Goal: Task Accomplishment & Management: Manage account settings

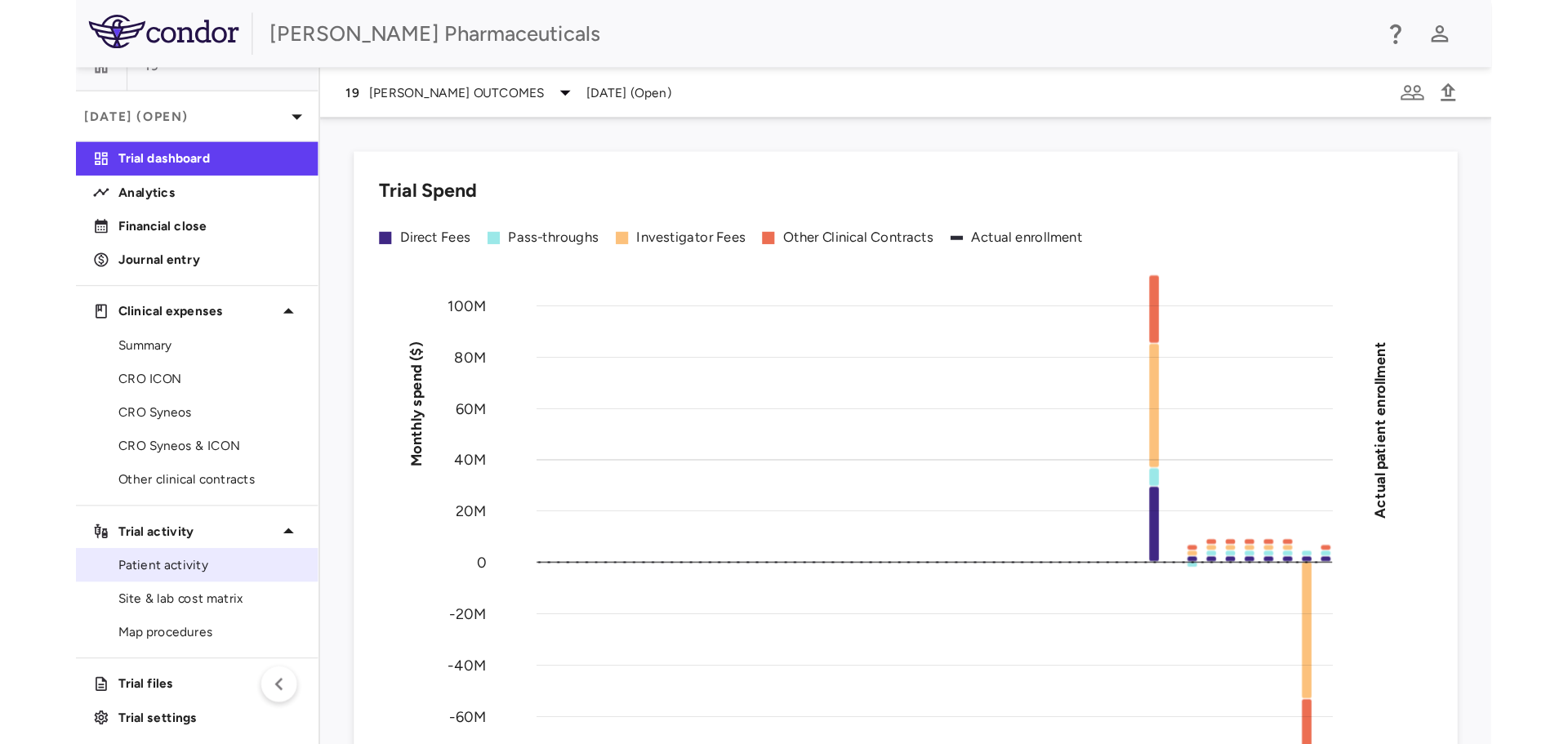
scroll to position [26, 0]
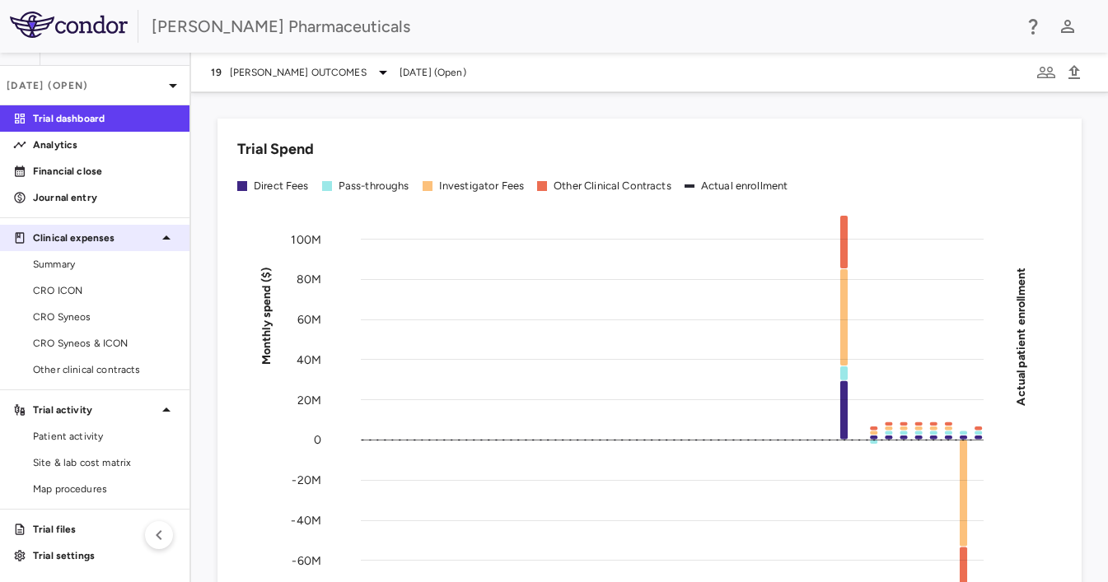
click at [82, 171] on p "Financial close" at bounding box center [104, 171] width 143 height 15
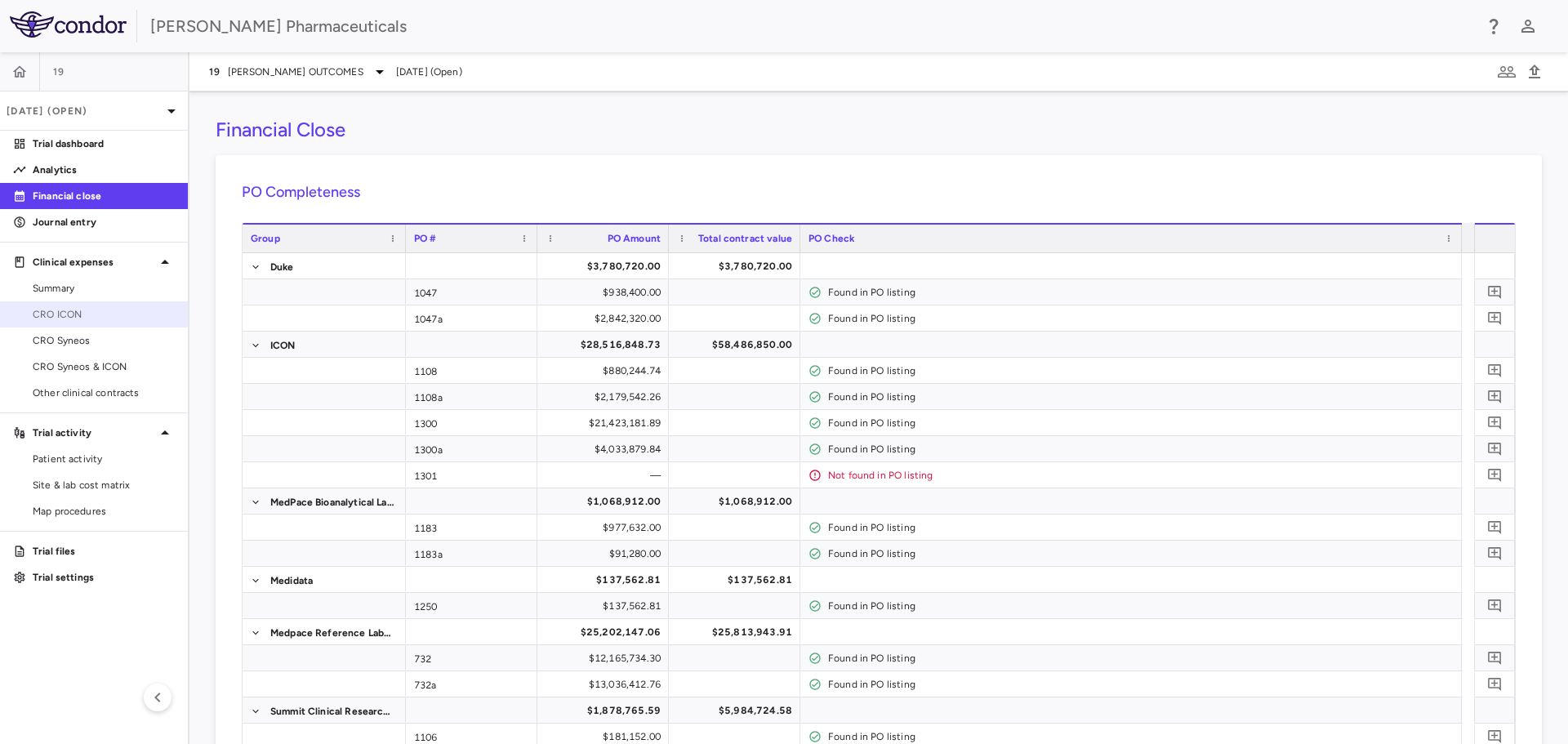
click at [66, 315] on span "CRO ICON" at bounding box center [103, 314] width 142 height 15
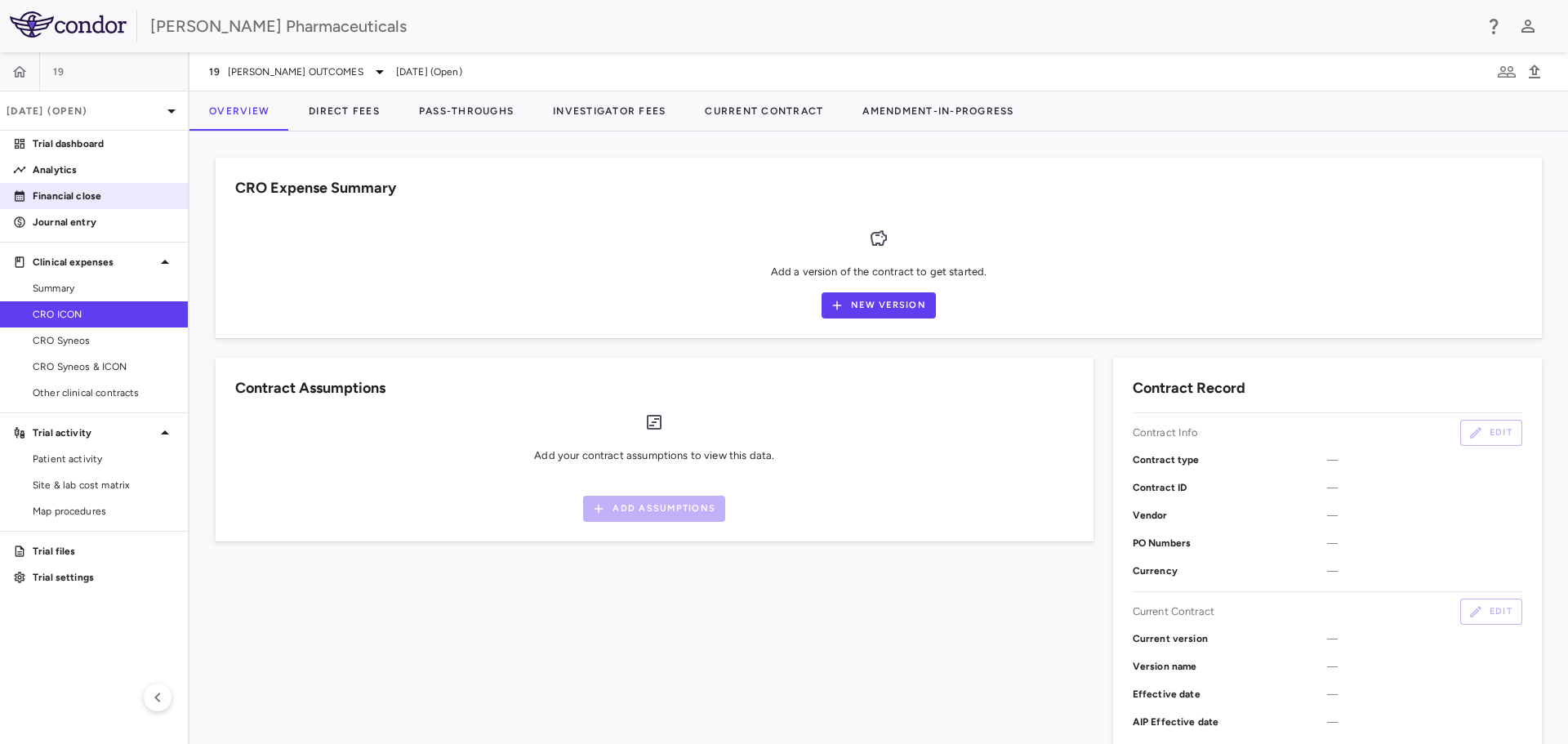
click at [67, 195] on p "Financial close" at bounding box center [103, 195] width 142 height 15
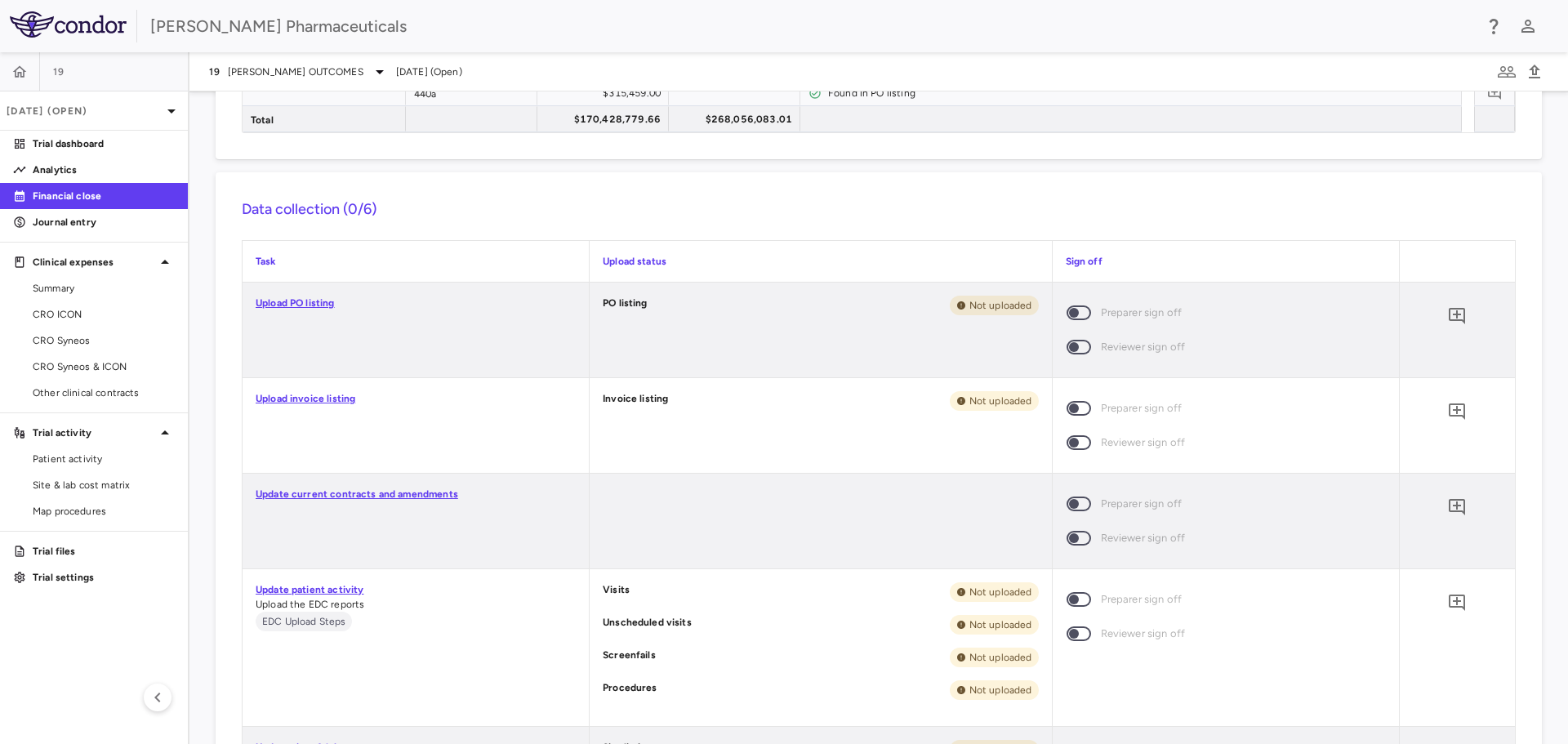
scroll to position [1142, 0]
click at [158, 107] on p "Sep 2025 (Open)" at bounding box center [84, 111] width 156 height 15
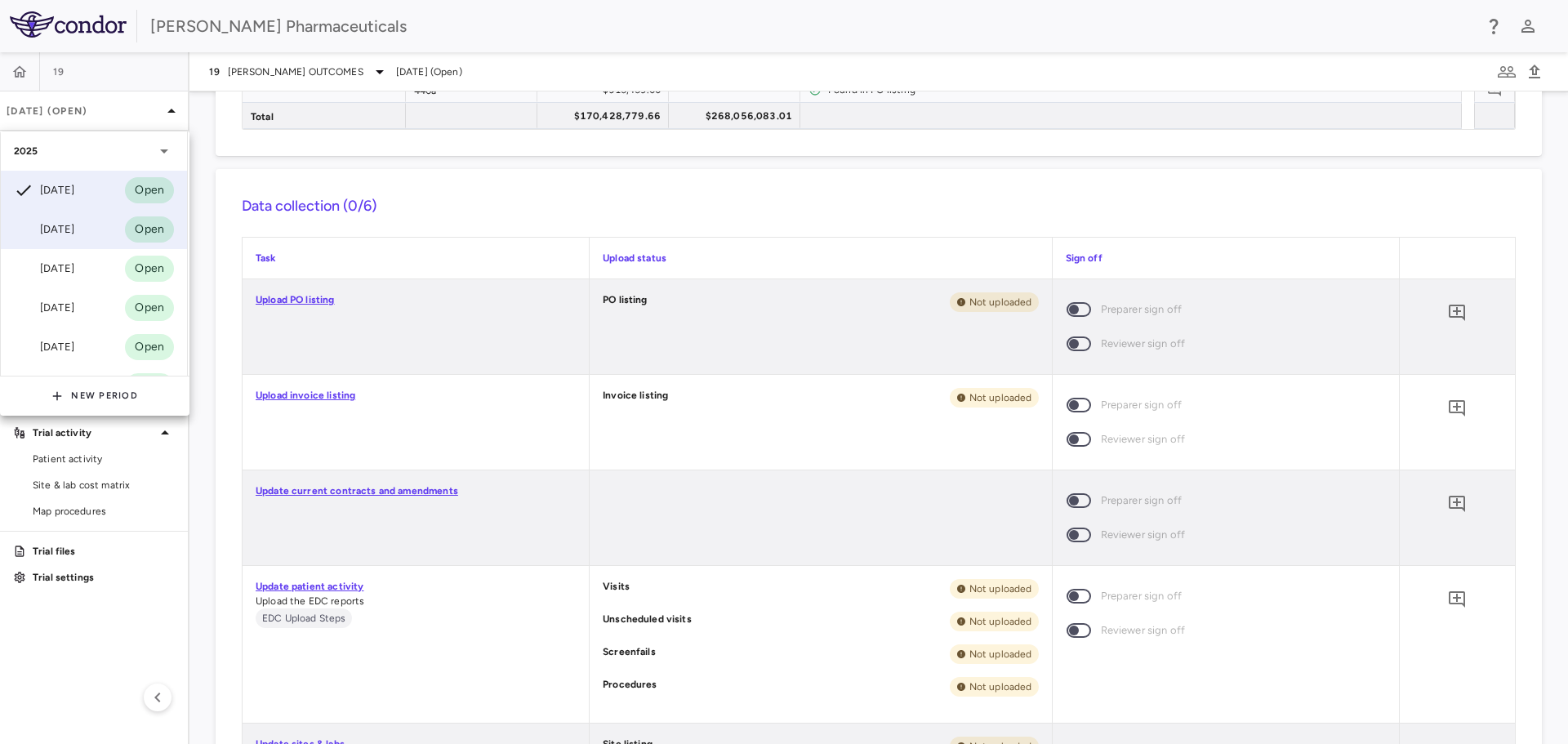
click at [74, 220] on div "Aug 2025" at bounding box center [44, 230] width 60 height 20
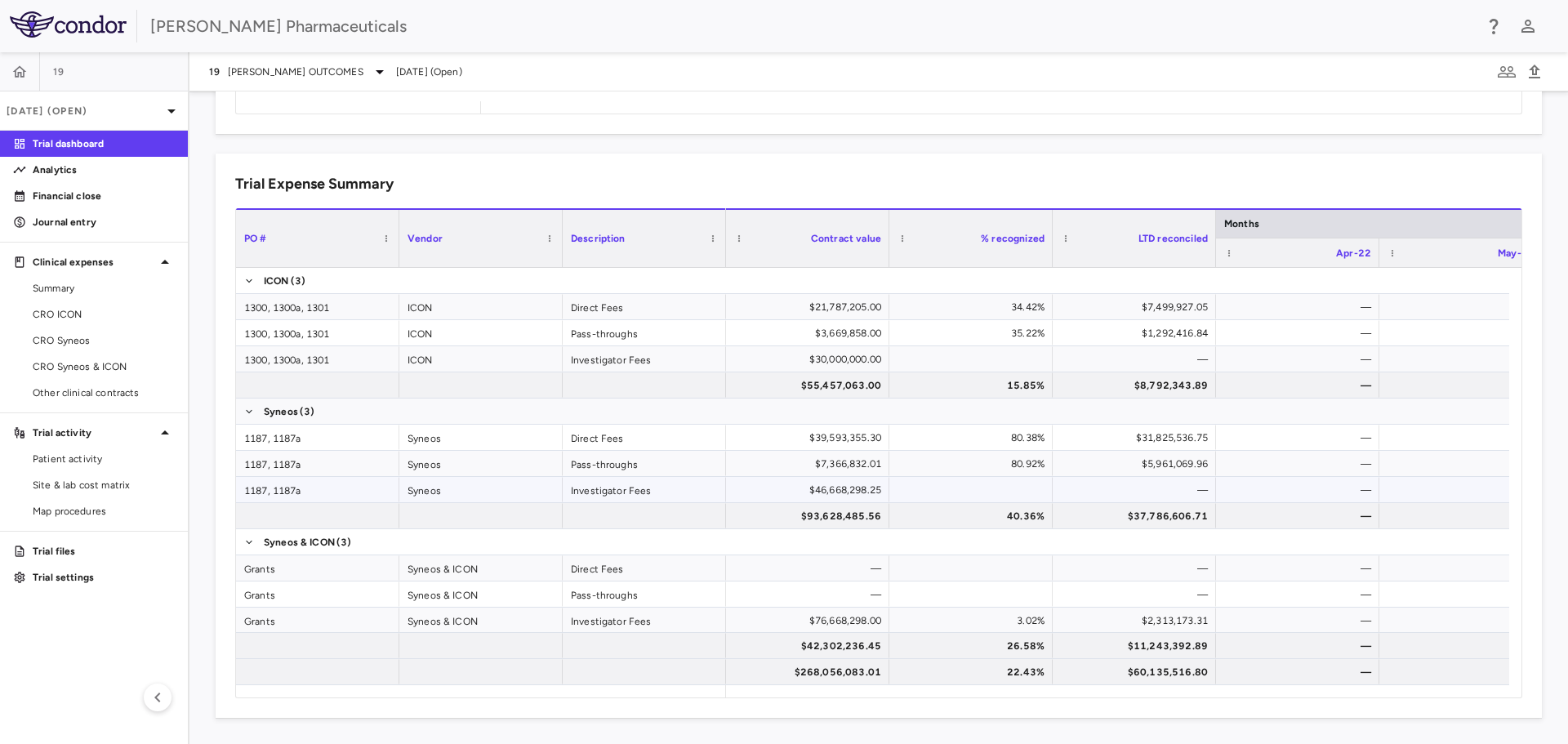
scroll to position [262, 0]
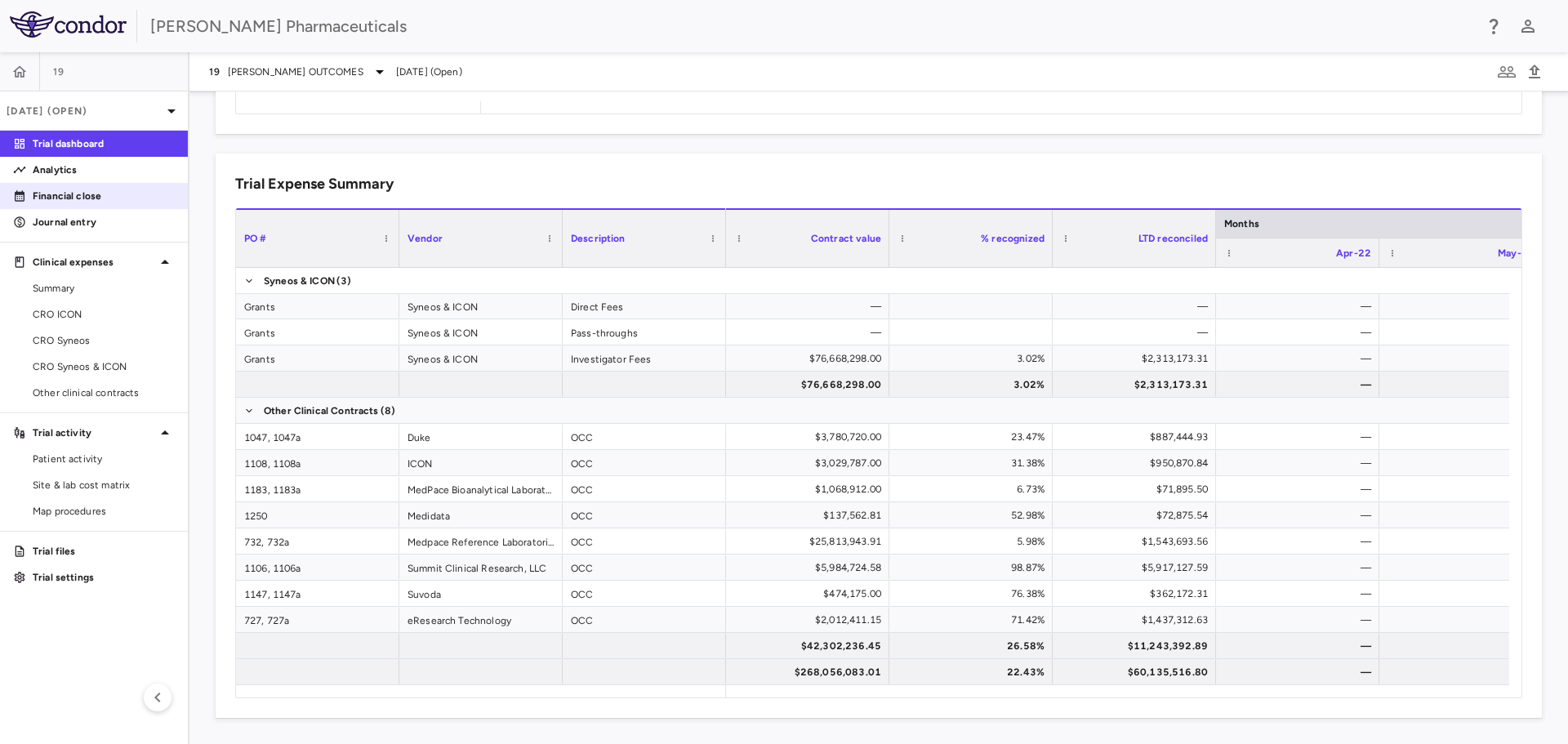
click at [87, 197] on p "Financial close" at bounding box center [103, 195] width 142 height 15
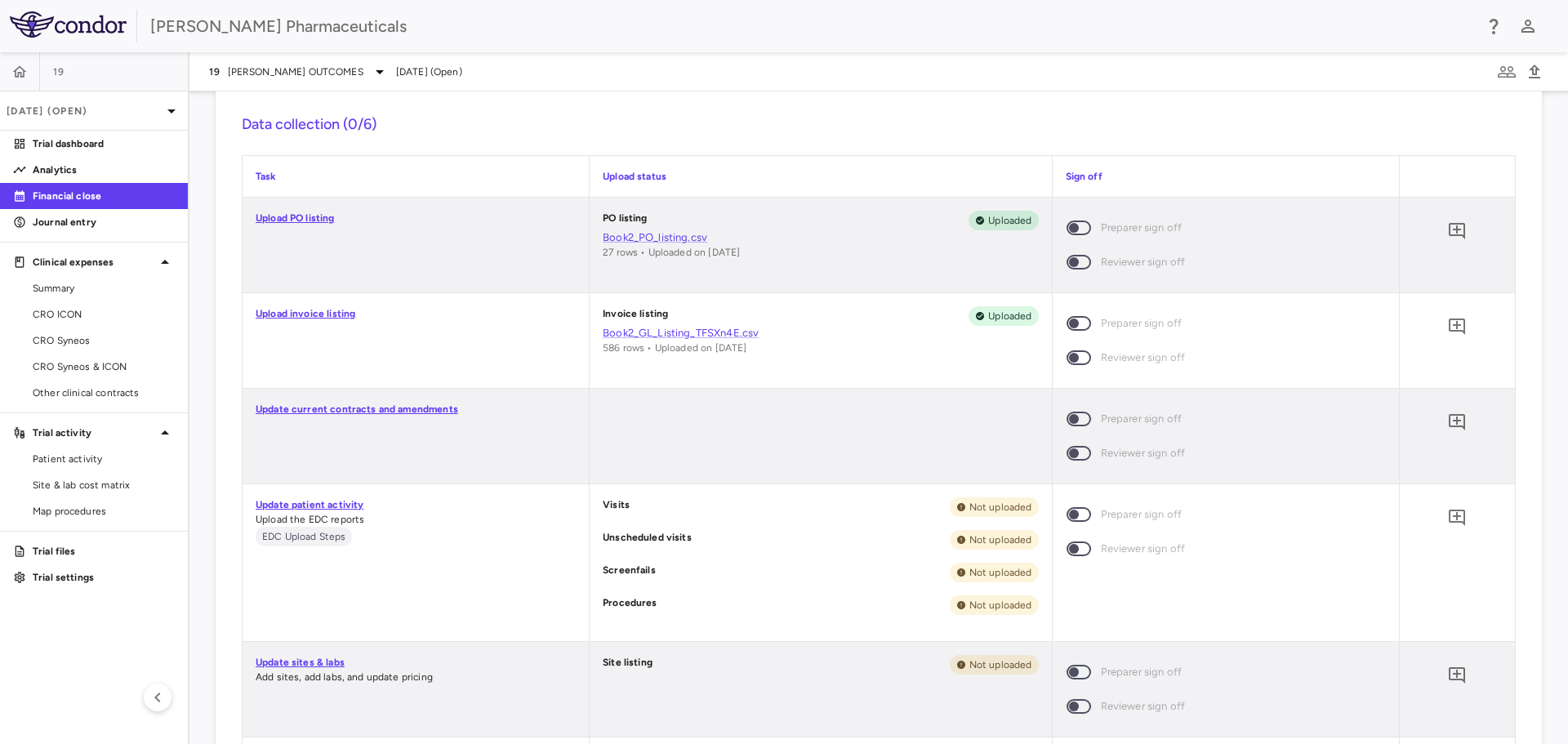
scroll to position [1306, 0]
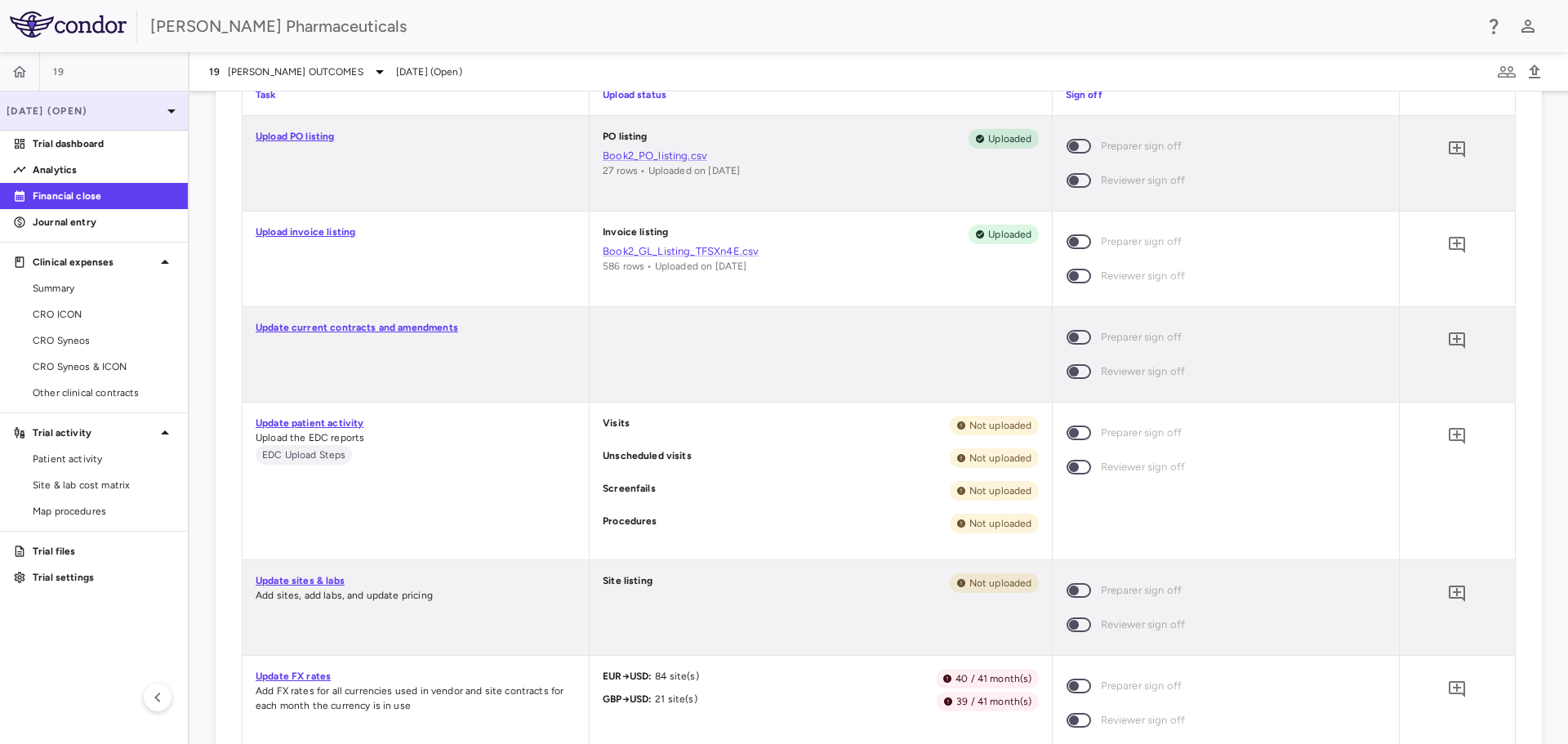
click at [76, 114] on p "Aug 2025 (Open)" at bounding box center [84, 111] width 156 height 15
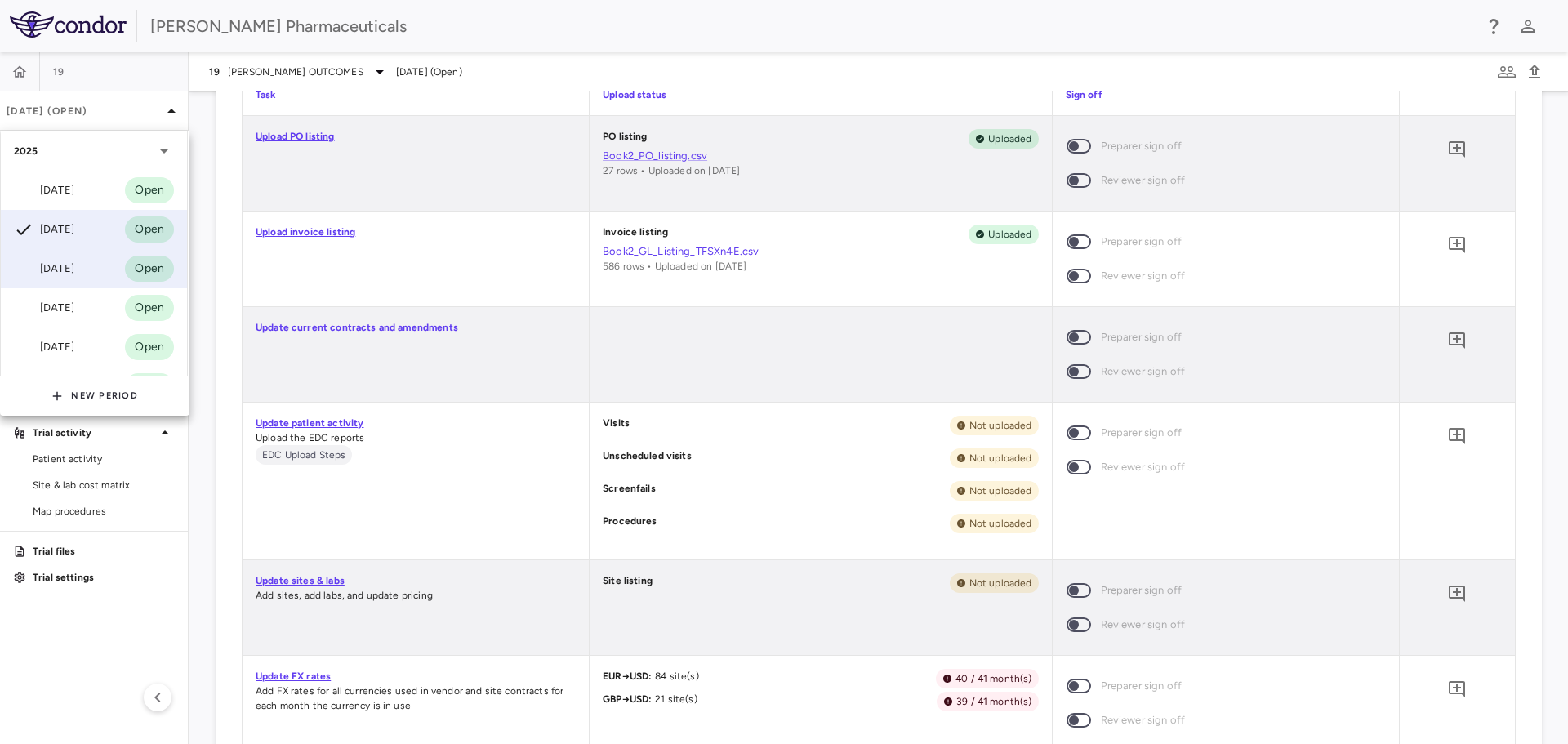
click at [61, 265] on div "Jul 2025" at bounding box center [44, 268] width 60 height 20
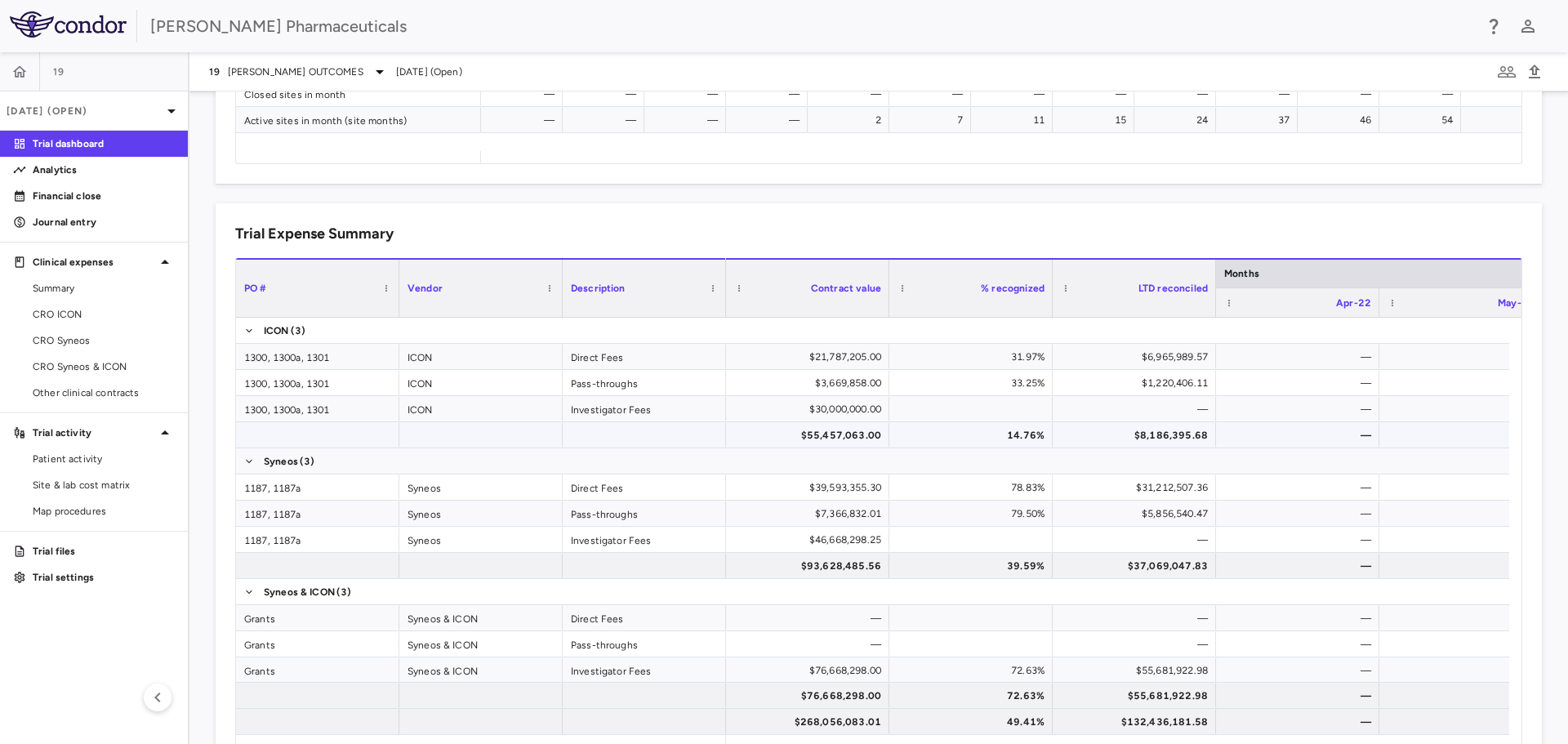
scroll to position [1006, 0]
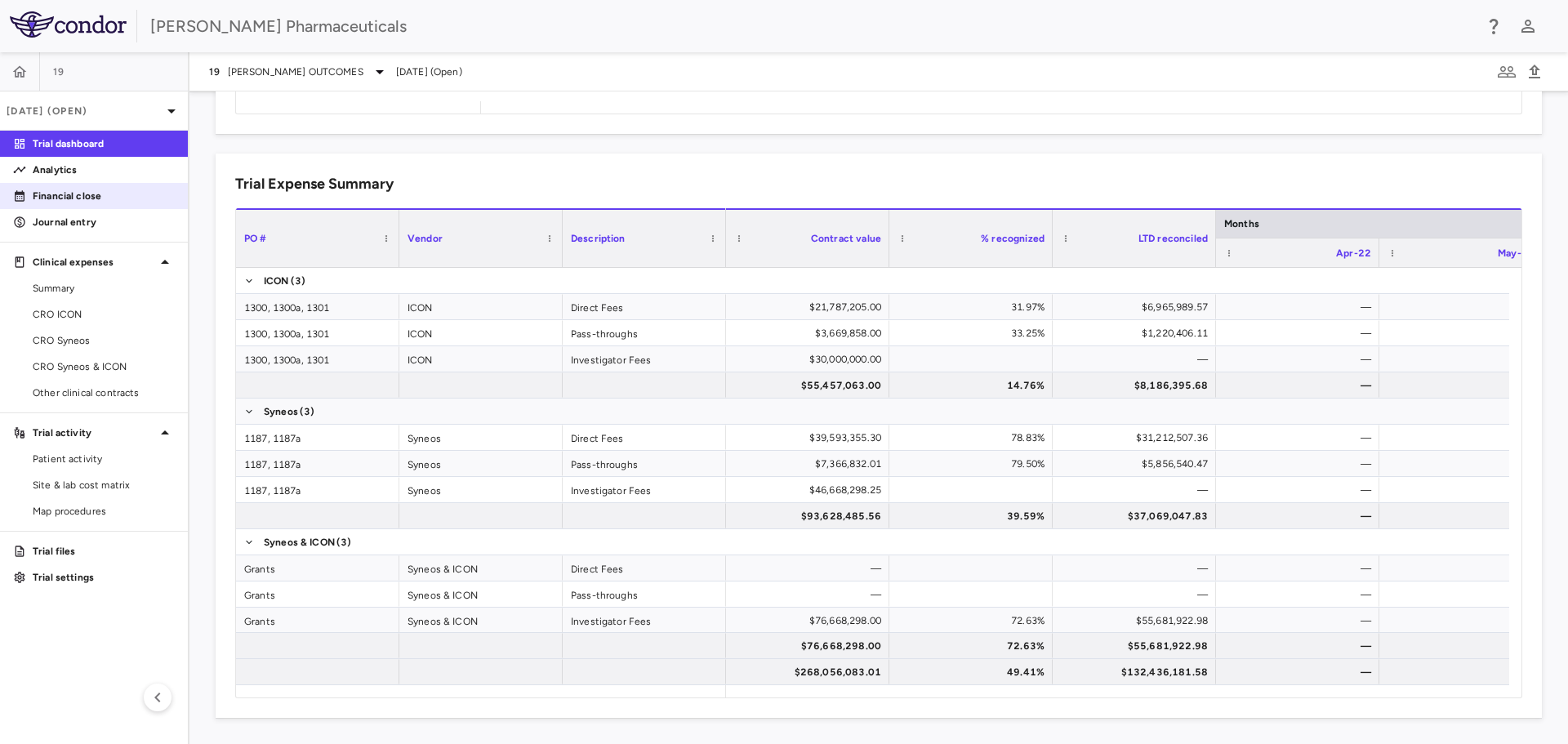
click at [57, 201] on p "Financial close" at bounding box center [103, 195] width 142 height 15
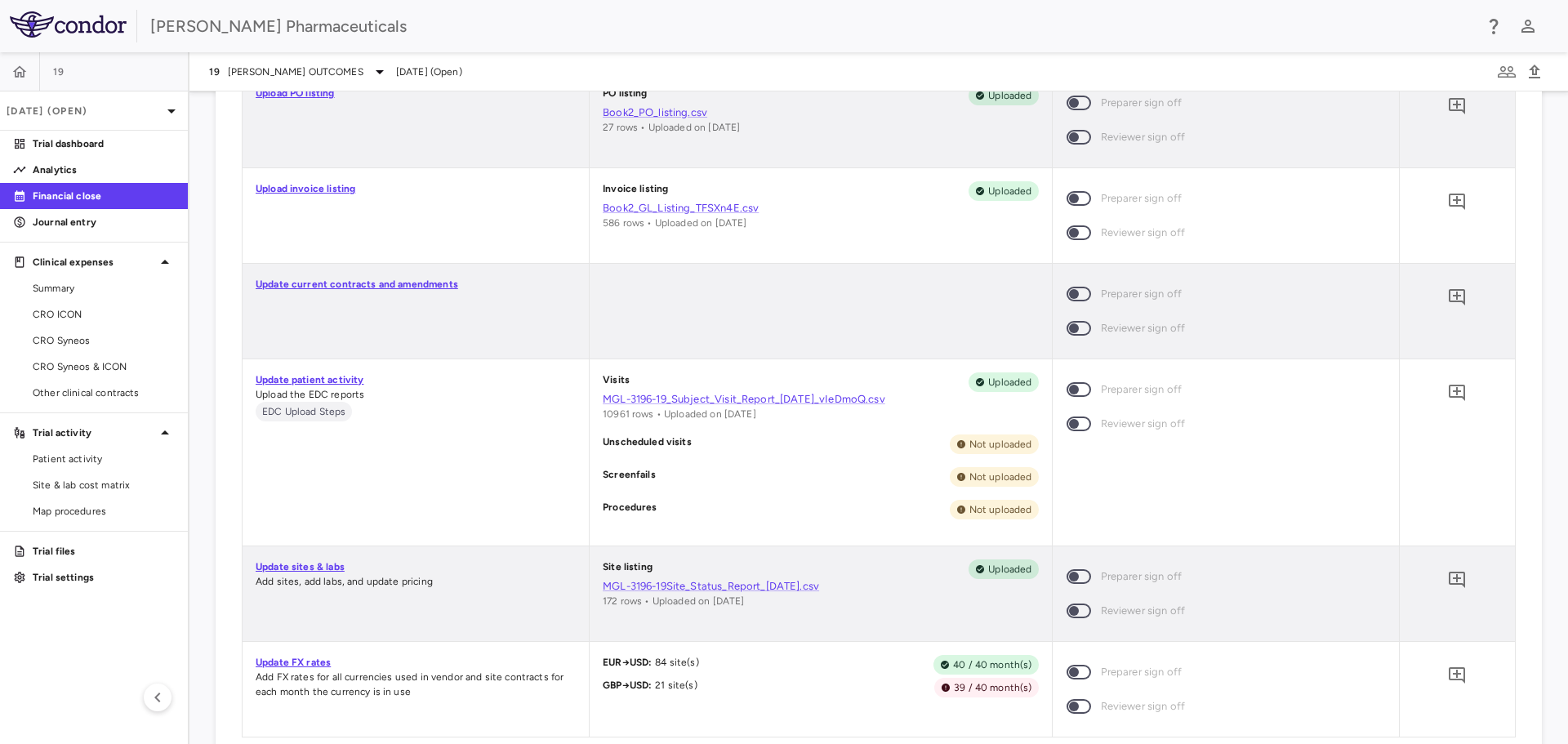
scroll to position [460, 0]
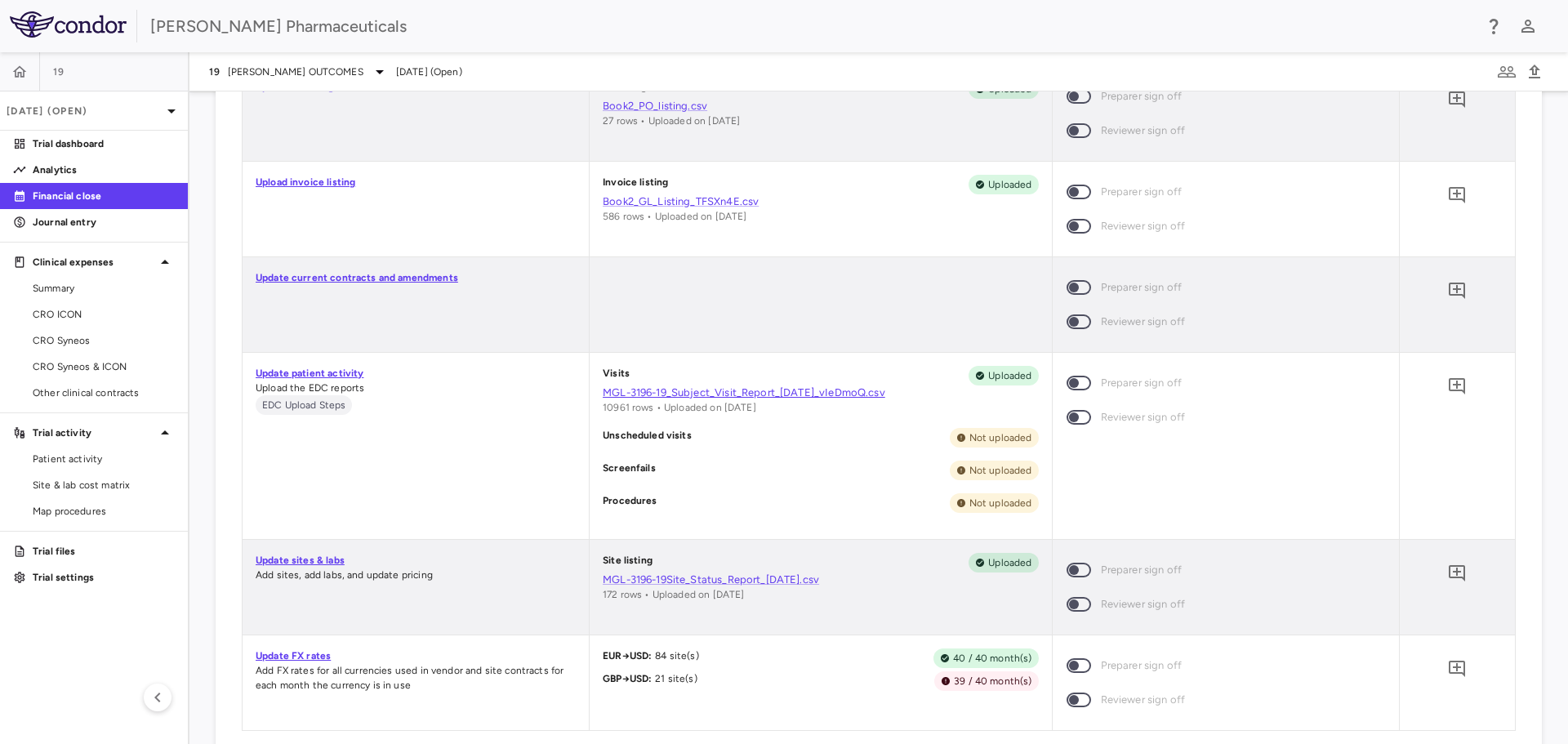
click at [882, 393] on link "MGL-3196-19_Subject_Visit_Report_4Aug2025_vIeDmoQ.csv" at bounding box center [820, 392] width 435 height 15
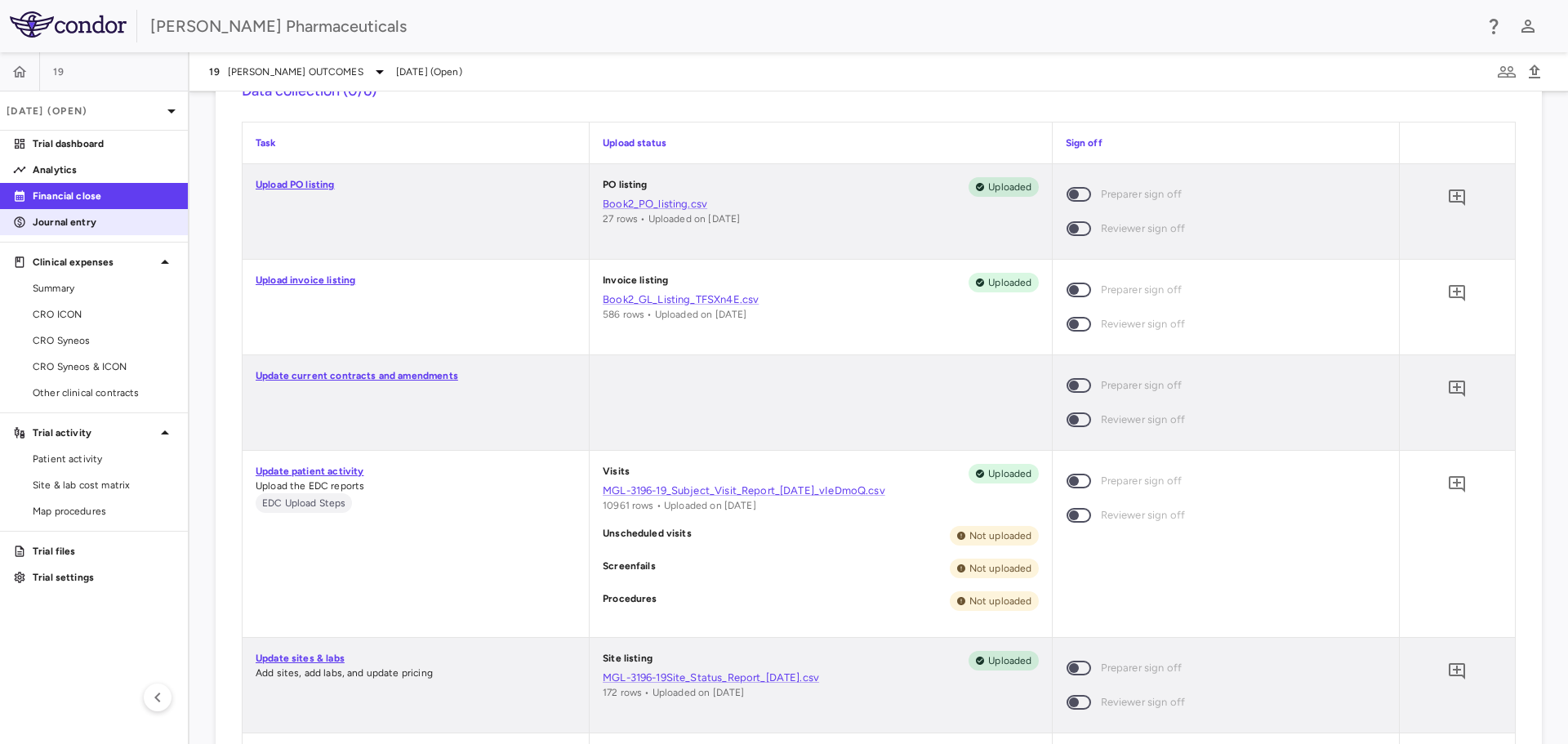
scroll to position [1111, 0]
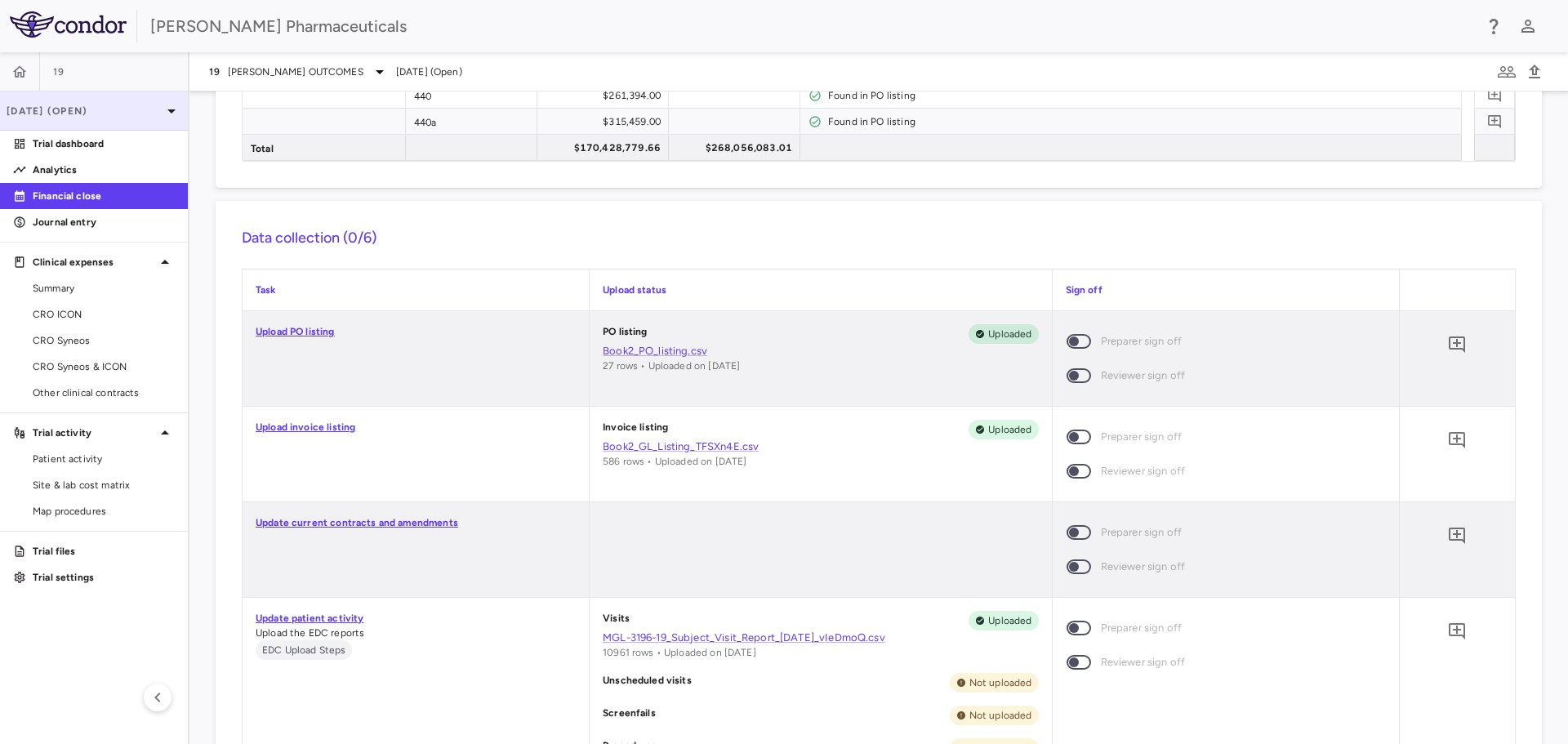
click at [128, 116] on p "Jul 2025 (Open)" at bounding box center [84, 111] width 156 height 15
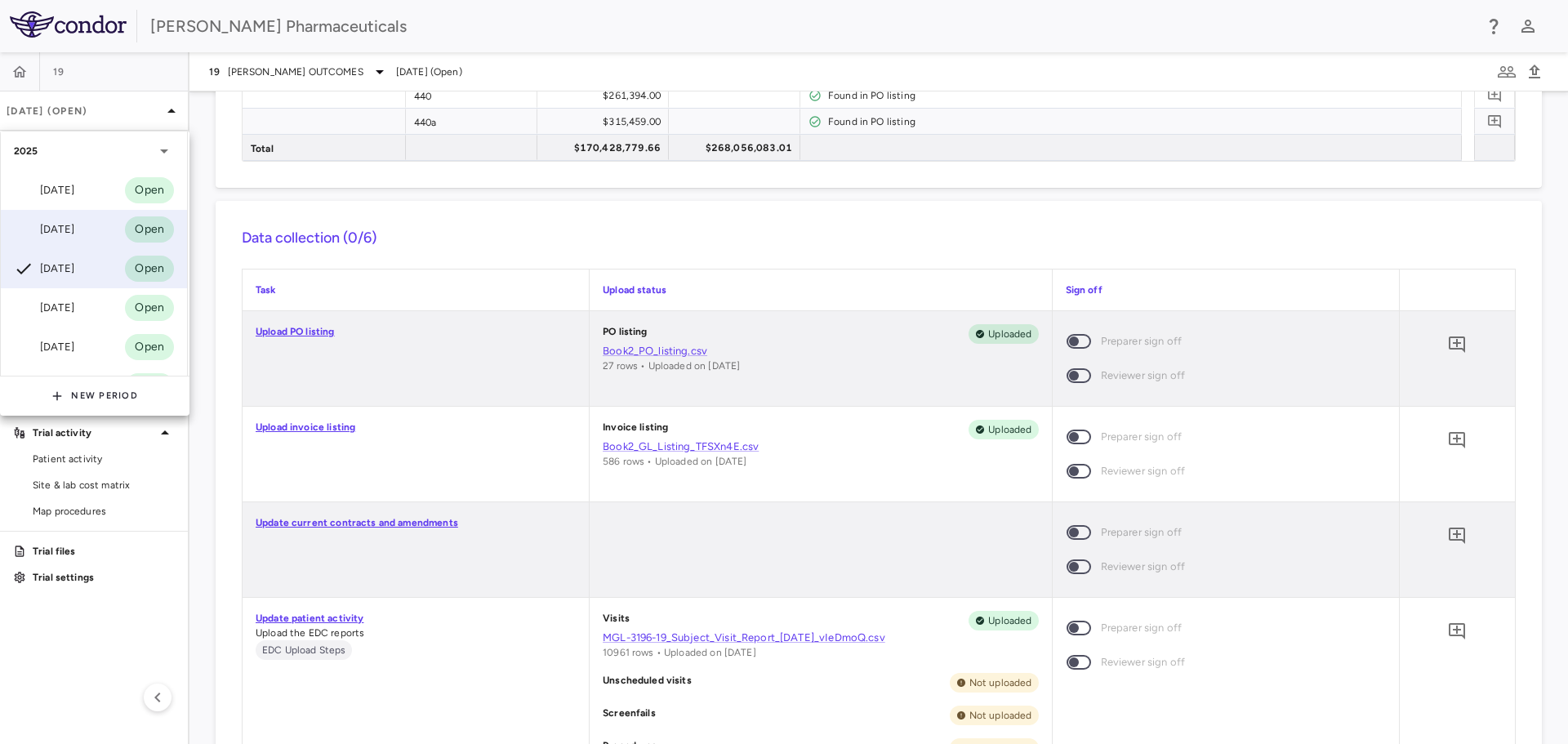
click at [74, 236] on div "Aug 2025" at bounding box center [44, 230] width 60 height 20
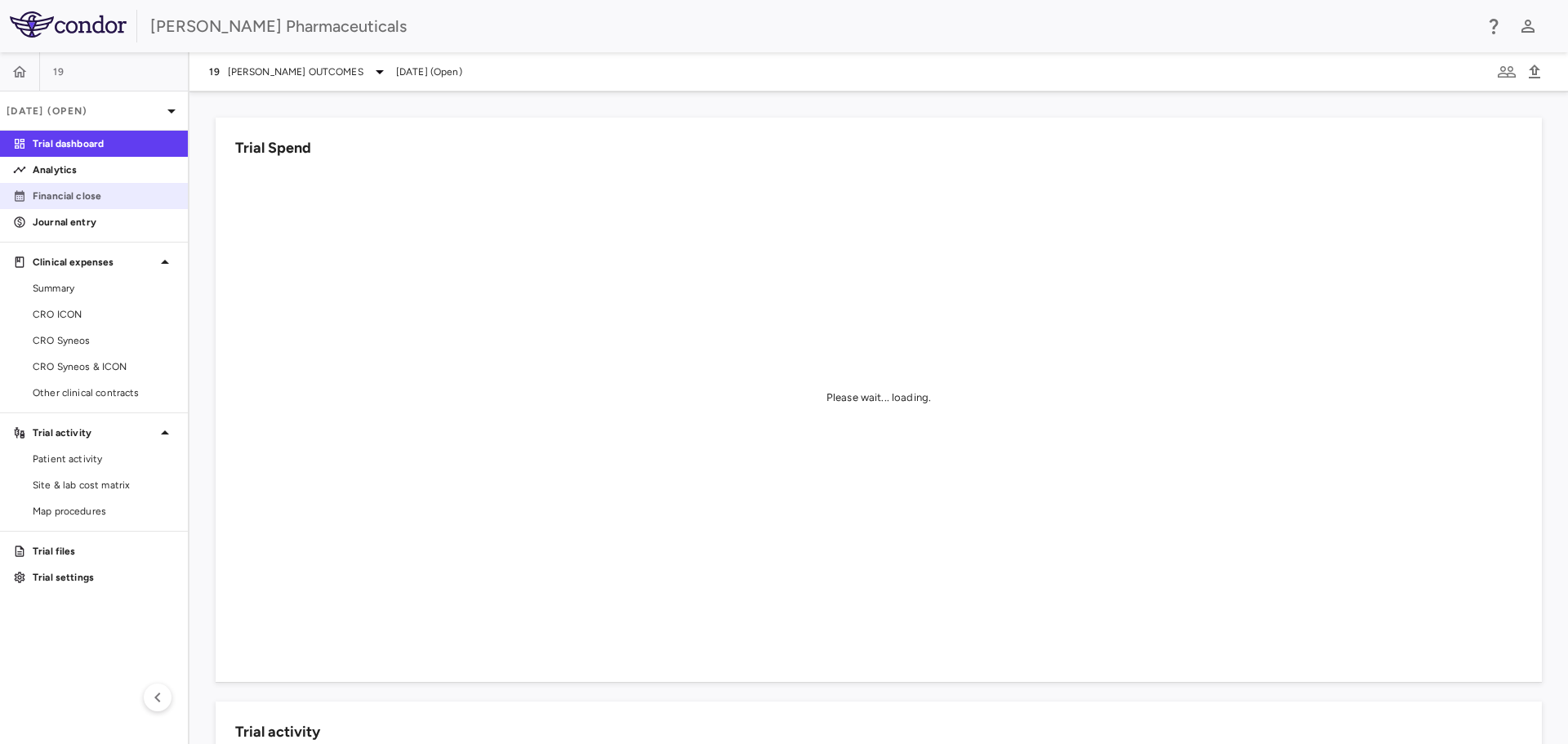
click at [90, 197] on p "Financial close" at bounding box center [103, 195] width 142 height 15
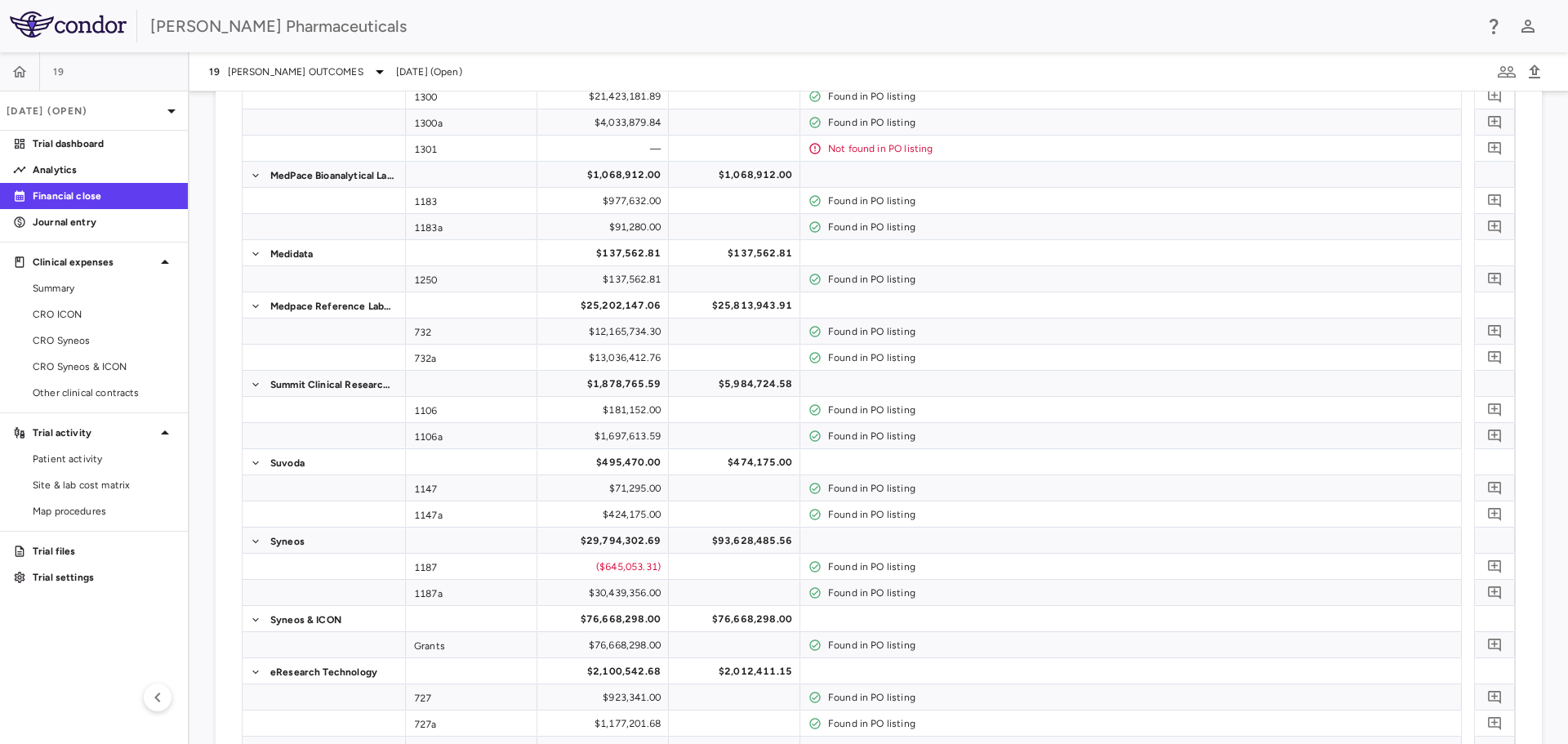
scroll to position [1222, 0]
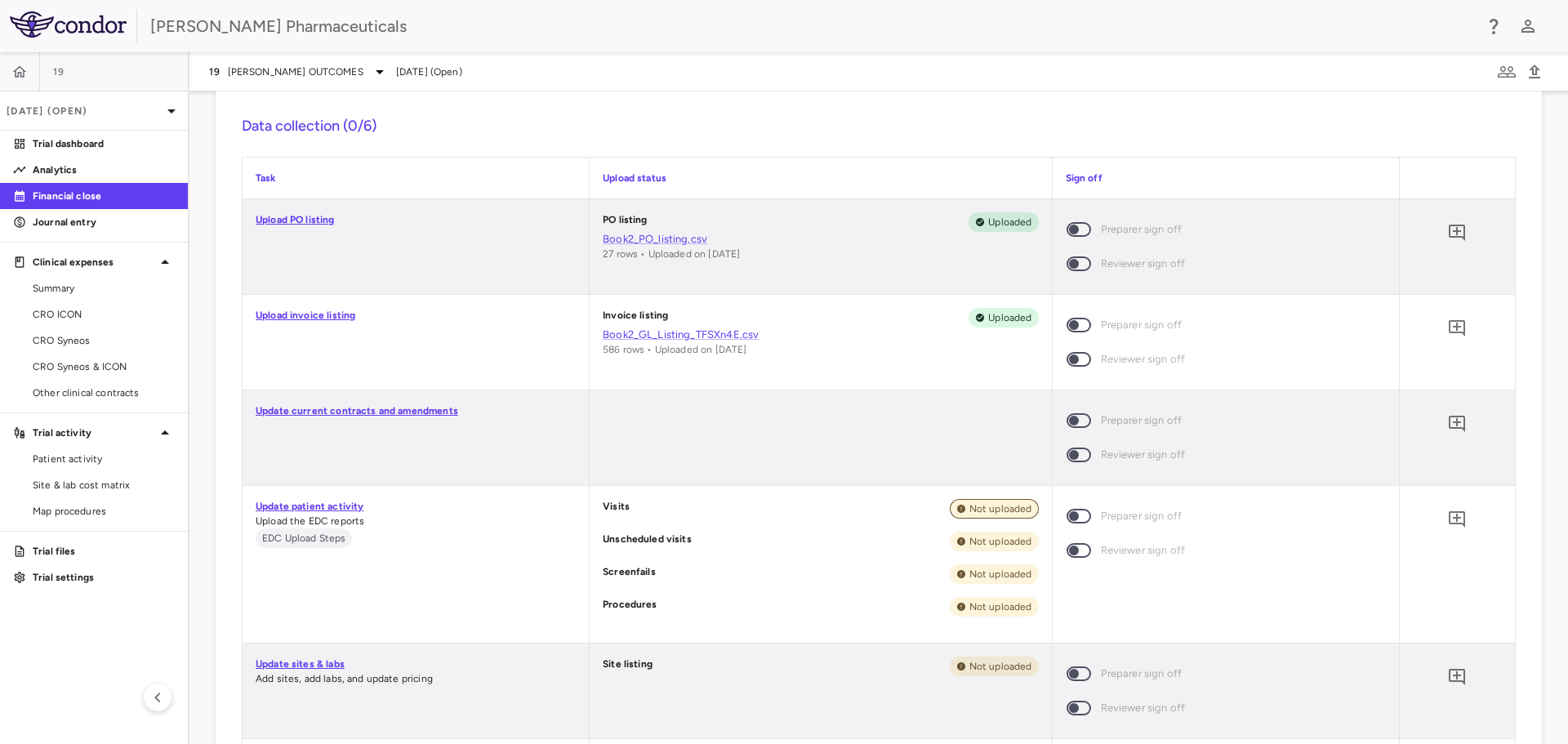
click at [994, 512] on span "Not uploaded" at bounding box center [1000, 508] width 76 height 15
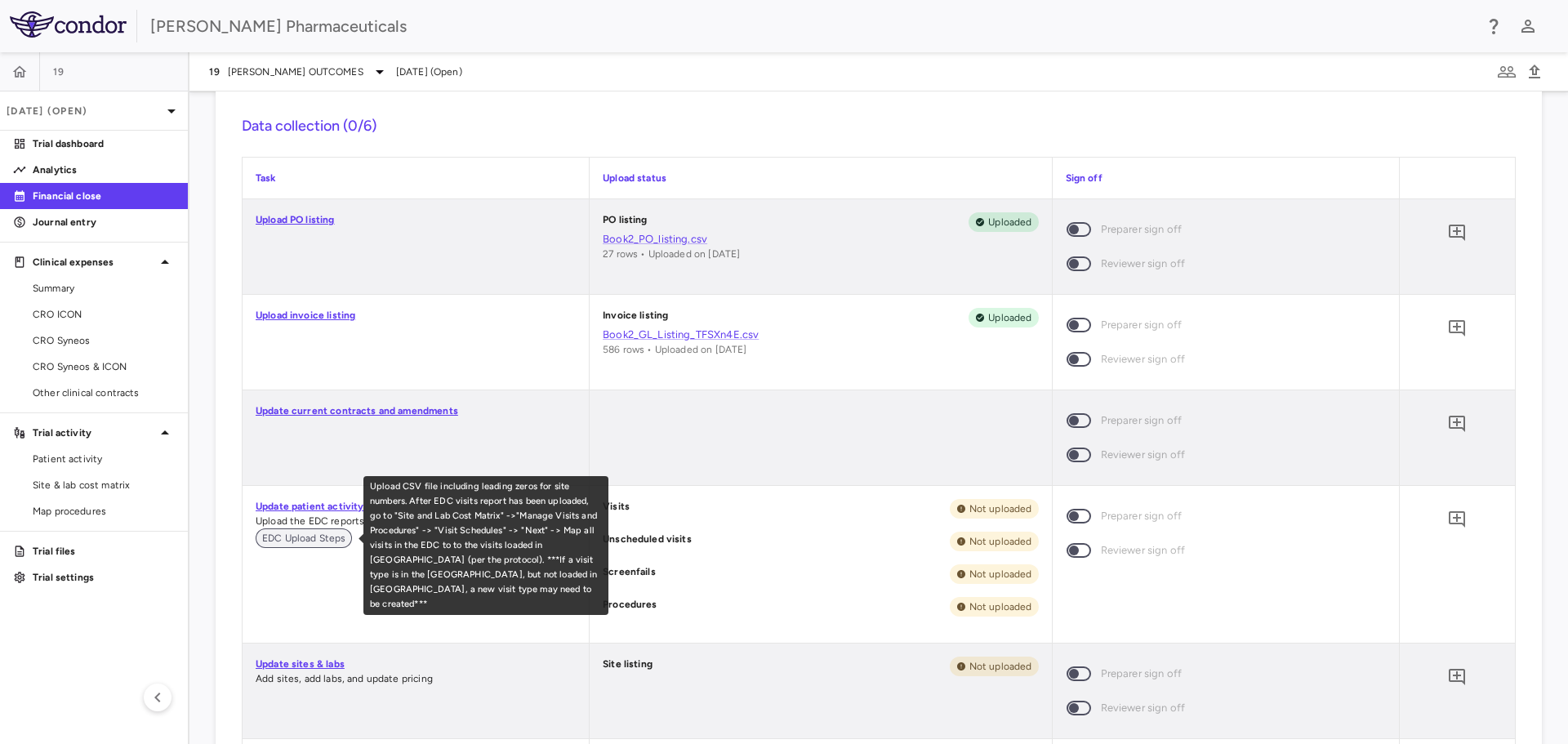
click at [328, 537] on span "EDC Upload Steps" at bounding box center [303, 538] width 96 height 15
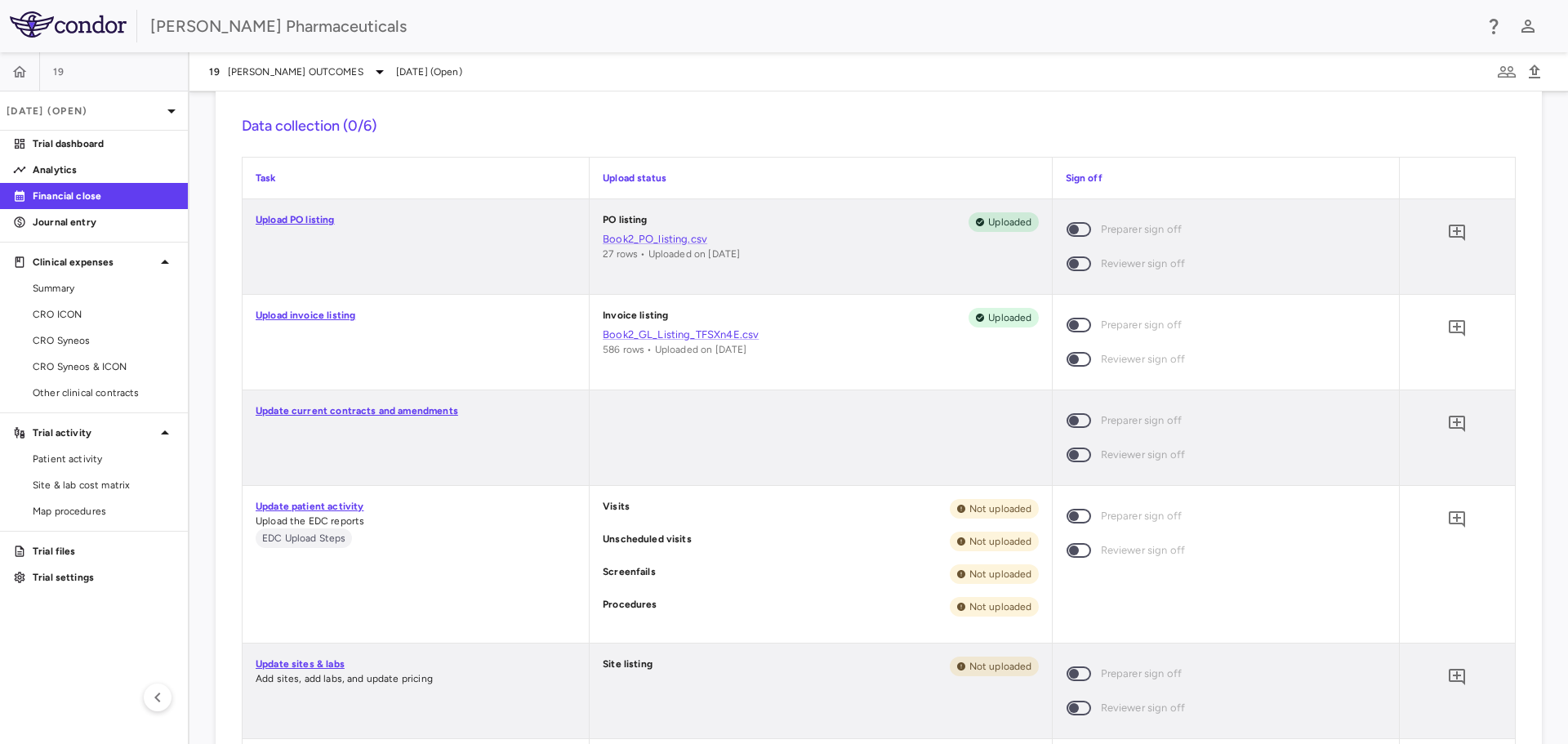
click at [323, 504] on link "Update patient activity" at bounding box center [309, 506] width 108 height 12
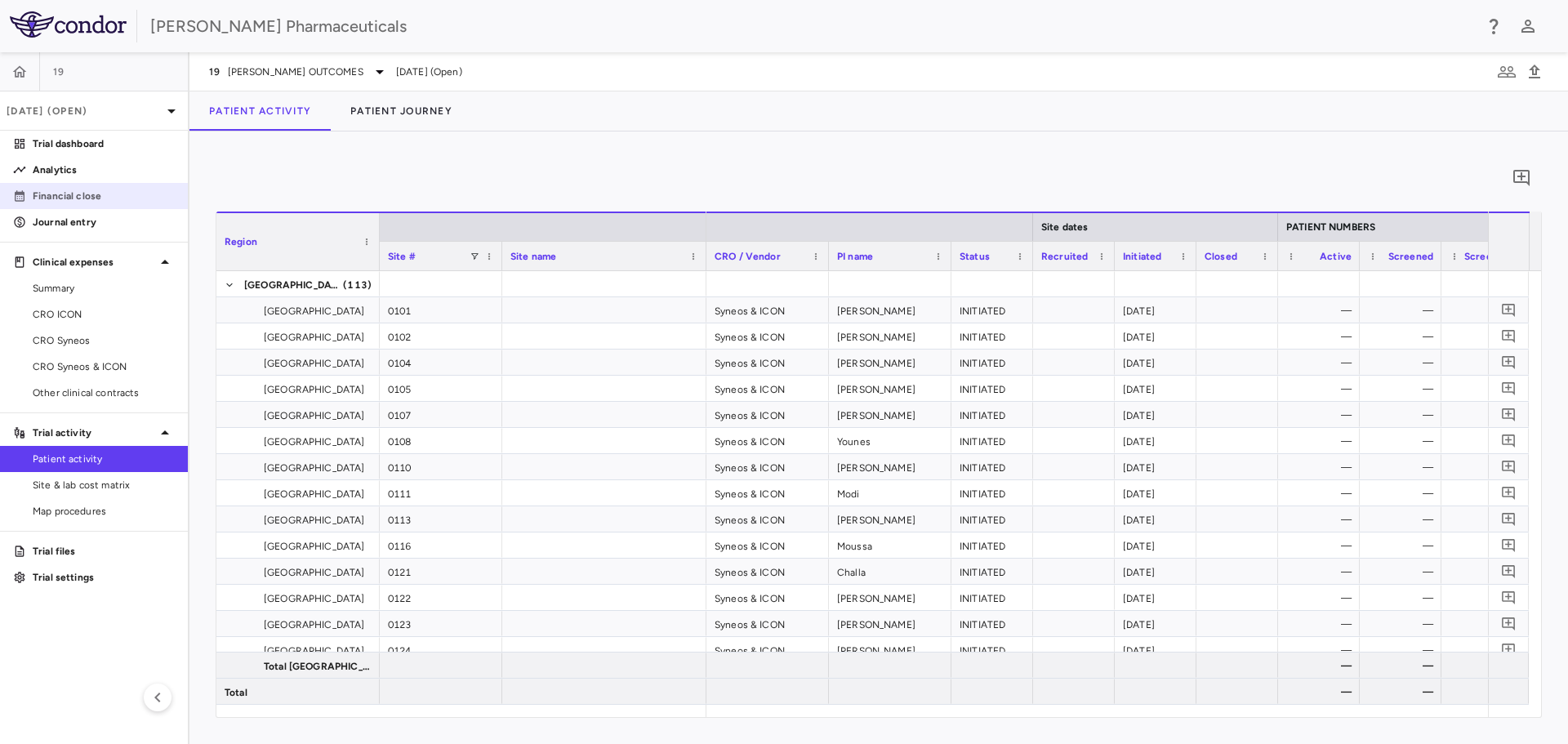
click at [57, 192] on p "Financial close" at bounding box center [103, 195] width 142 height 15
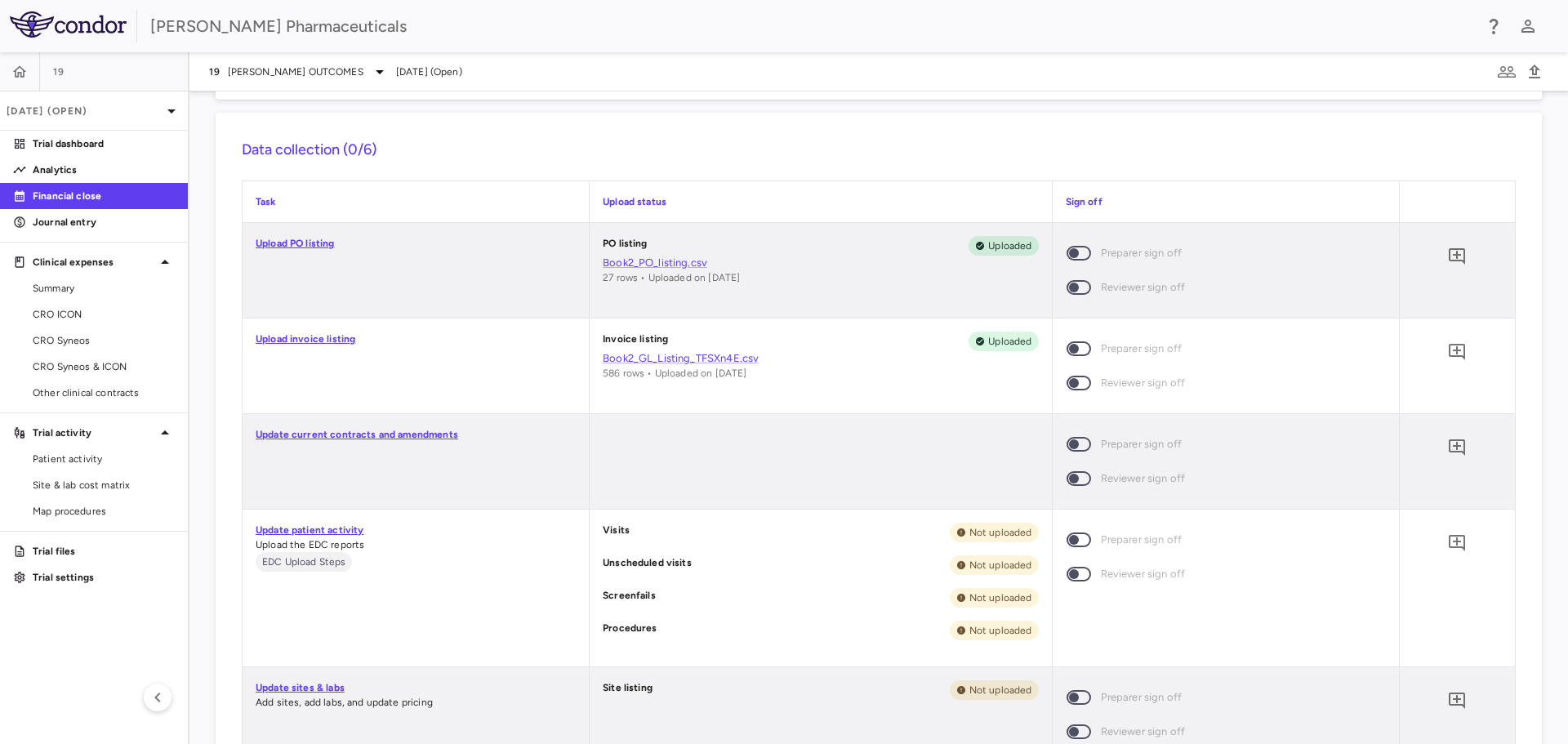
scroll to position [1224, 0]
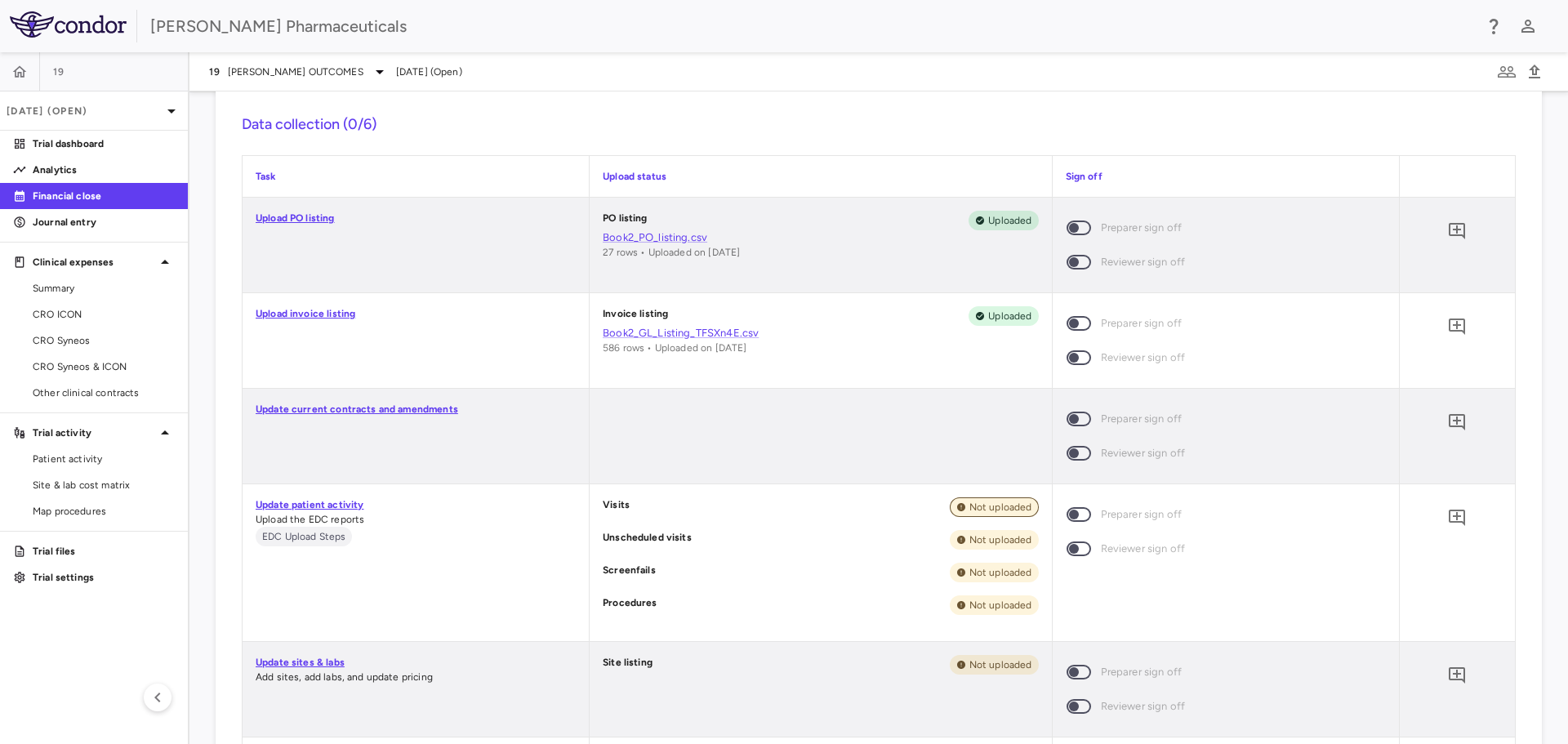
click at [990, 507] on span "Not uploaded" at bounding box center [1000, 506] width 76 height 15
click at [990, 506] on span "Not uploaded" at bounding box center [1000, 506] width 76 height 15
click at [962, 506] on span "Not uploaded" at bounding box center [1000, 506] width 76 height 15
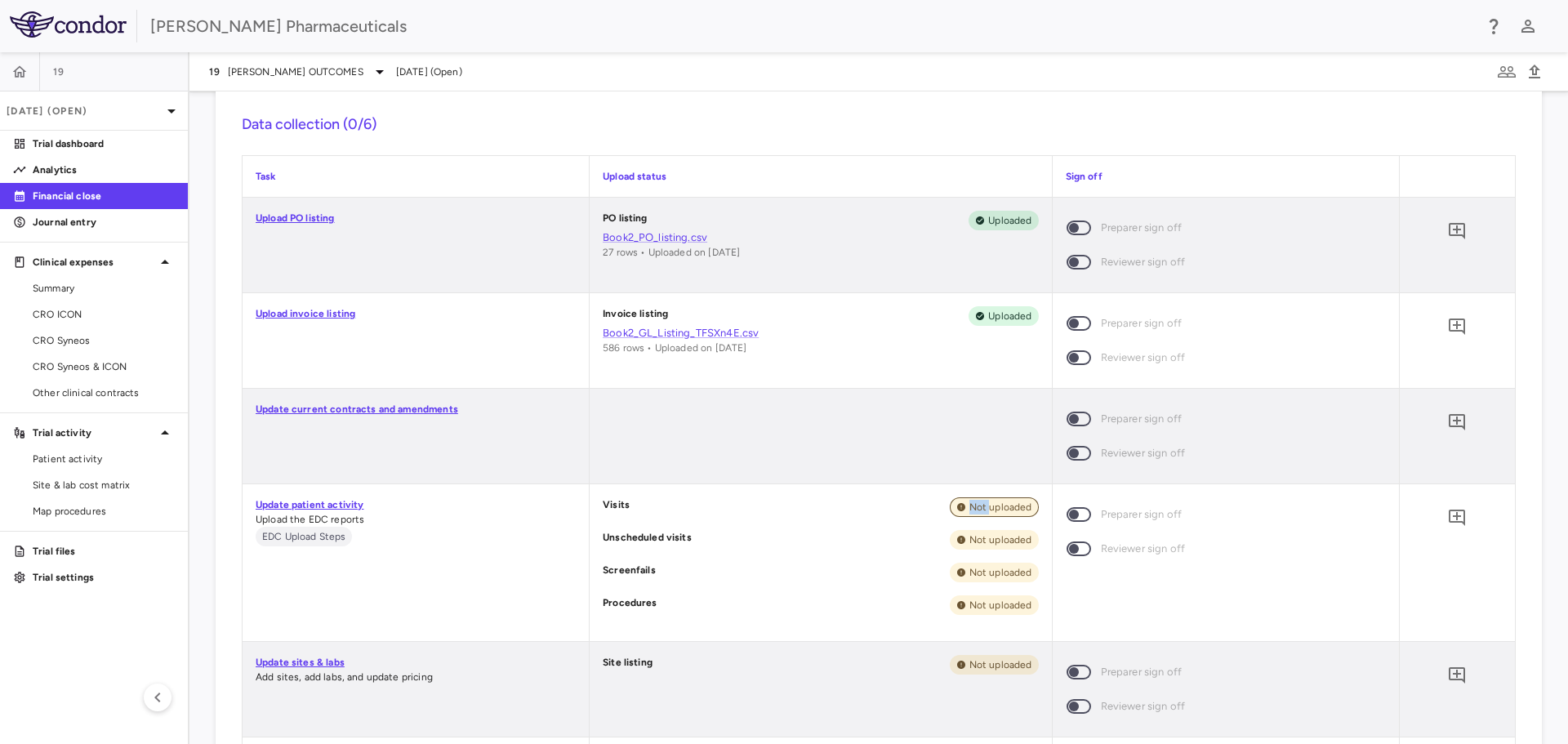
click at [962, 506] on span "Not uploaded" at bounding box center [1000, 506] width 76 height 15
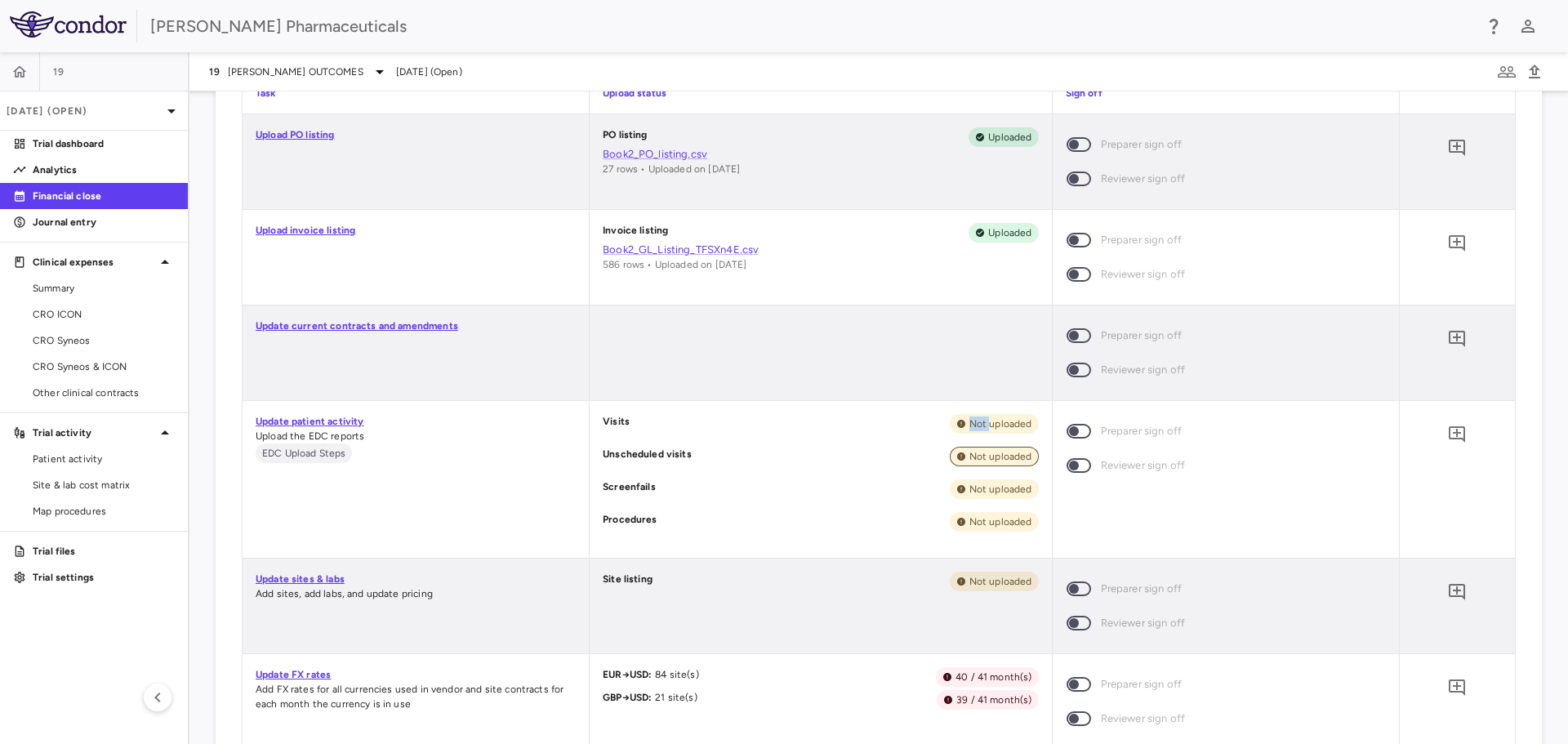
scroll to position [1306, 0]
click at [962, 425] on span "Not uploaded" at bounding box center [1000, 425] width 76 height 15
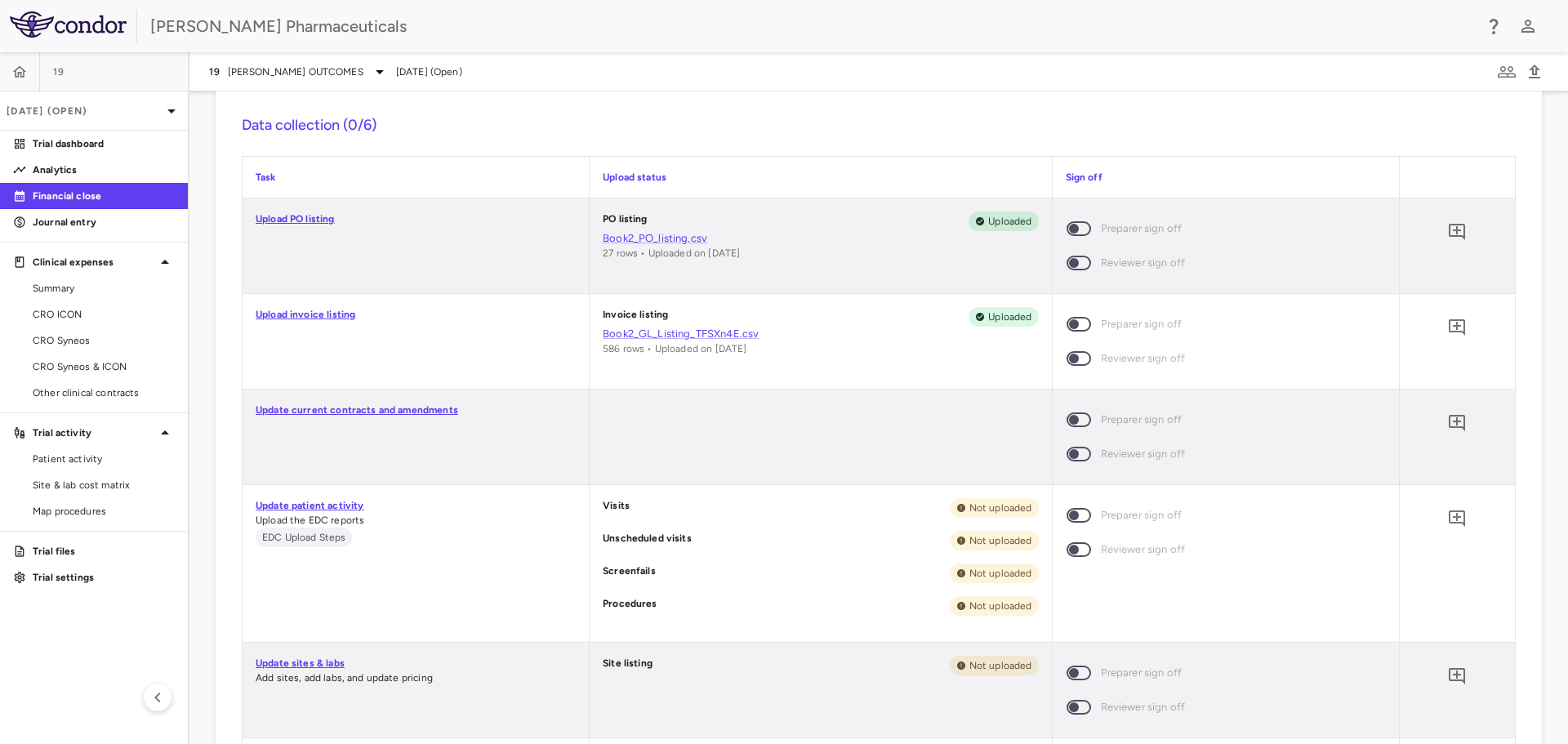
scroll to position [1224, 0]
click at [1097, 520] on icon "Add comment" at bounding box center [1457, 517] width 16 height 16
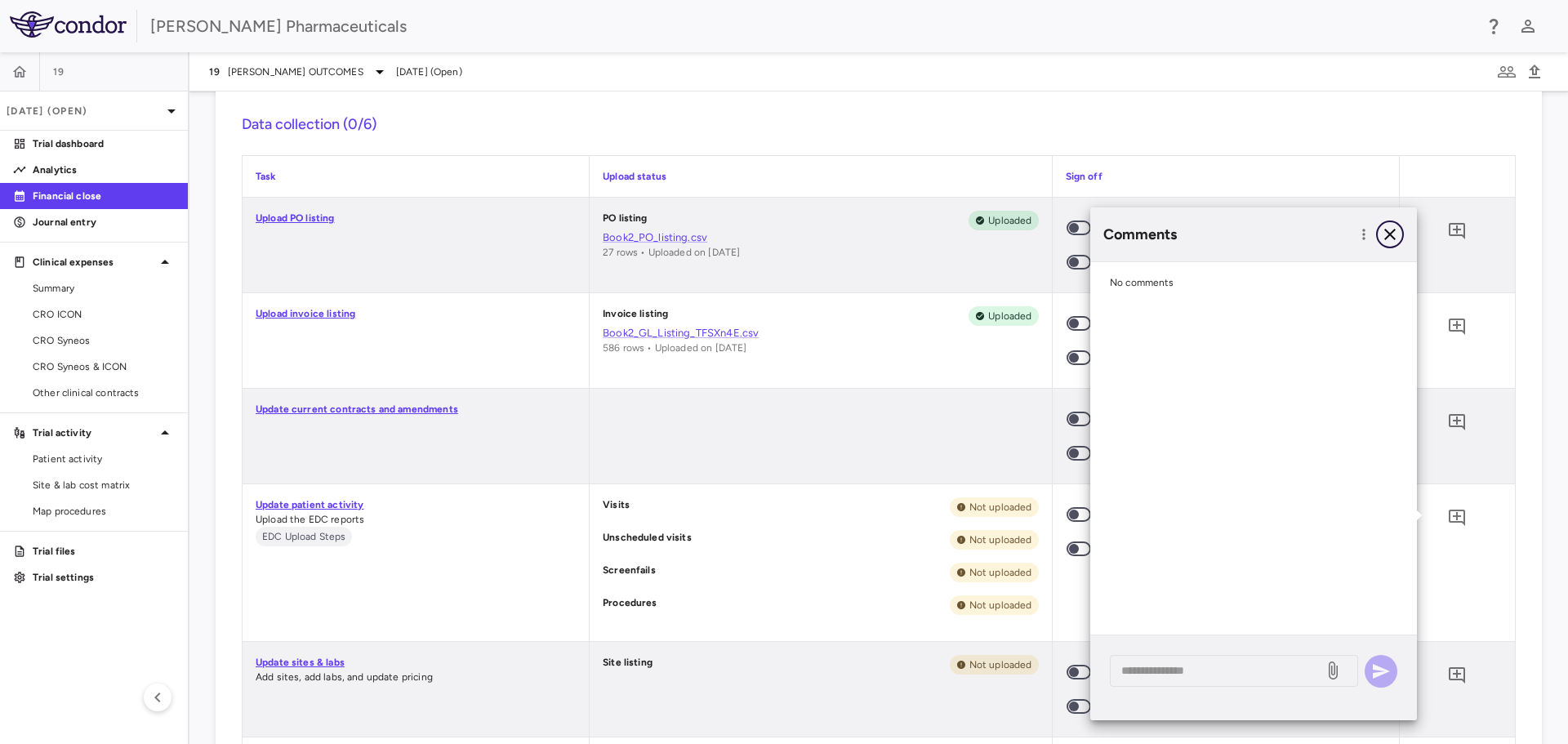
click at [1097, 229] on icon "button" at bounding box center [1390, 235] width 20 height 20
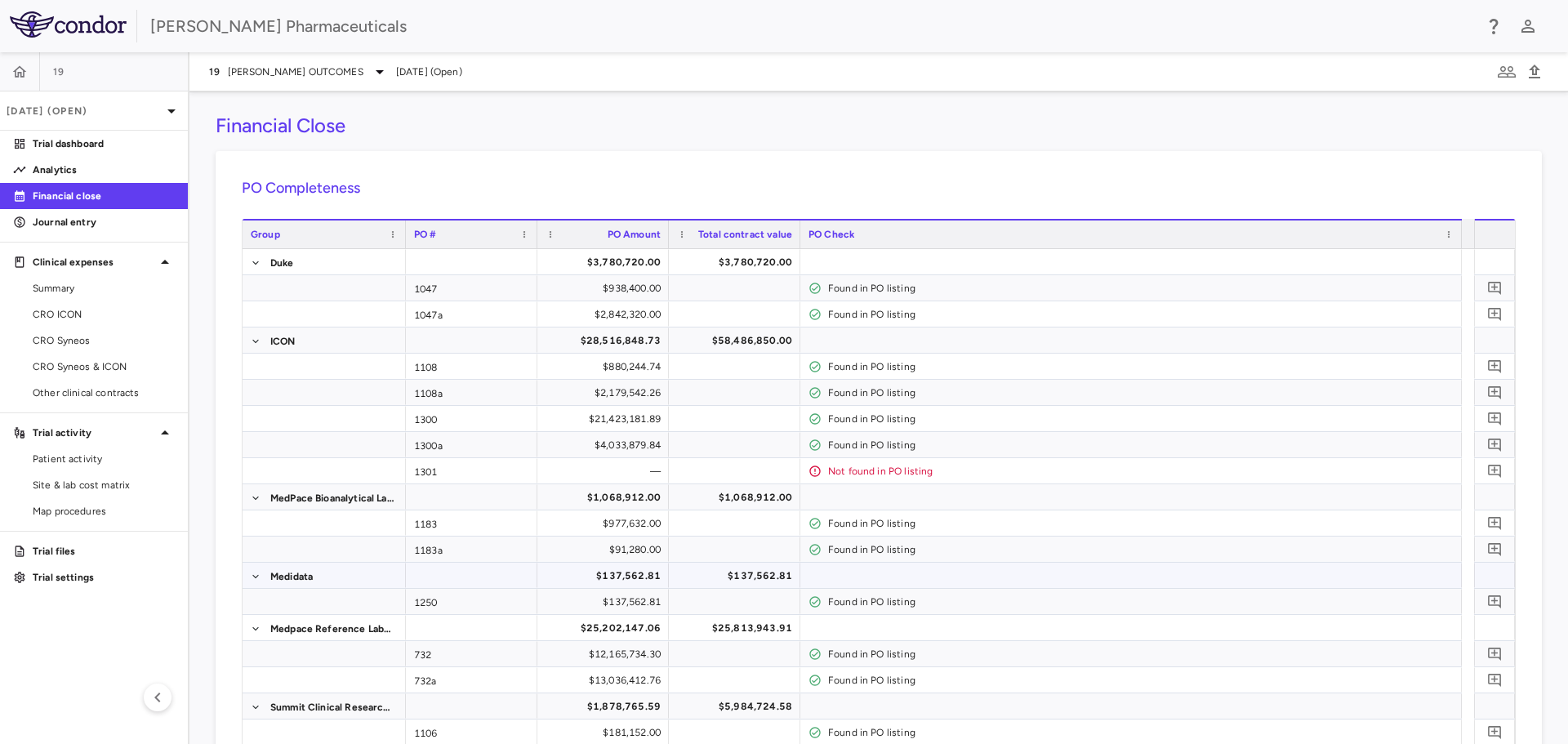
scroll to position [0, 0]
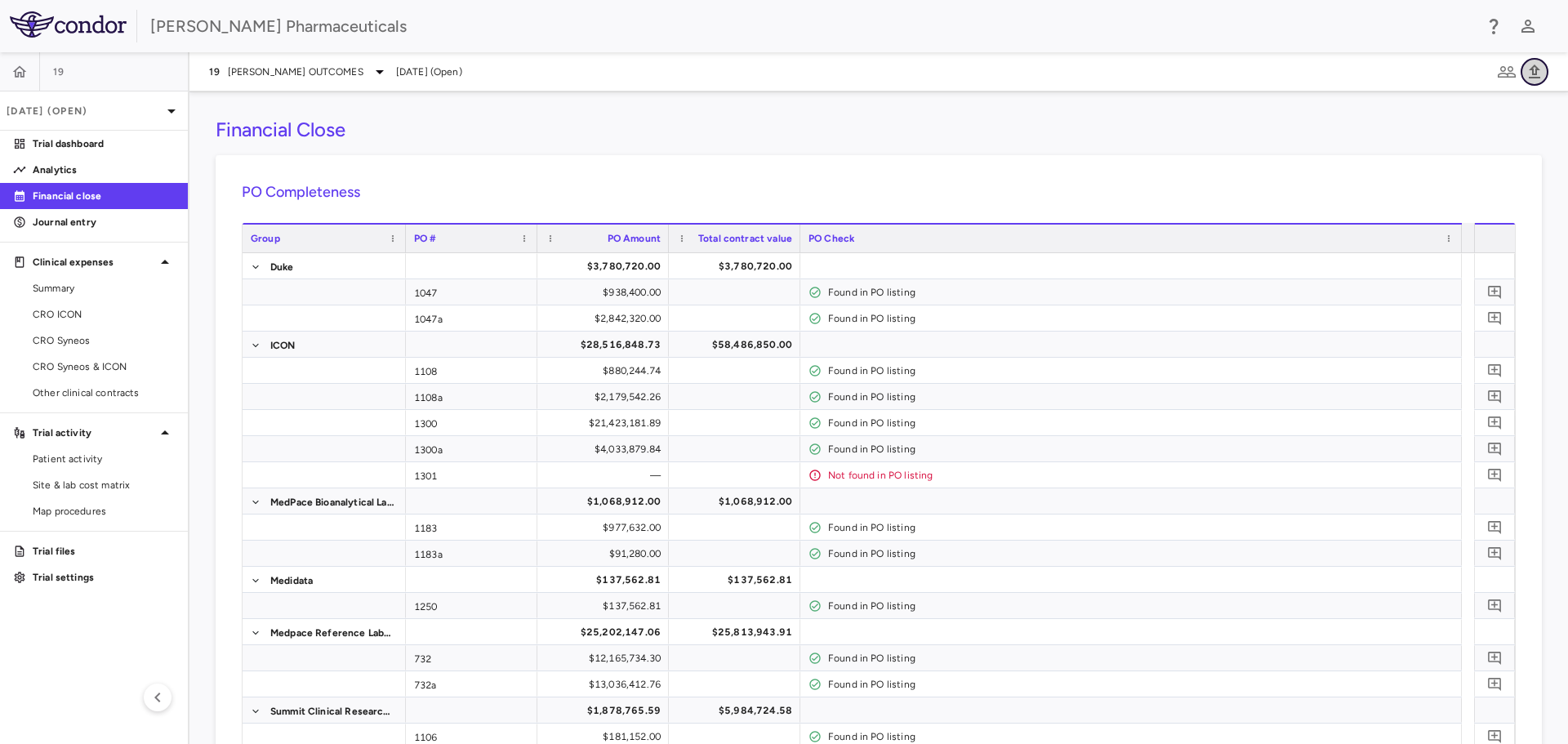
click at [1097, 70] on icon "button" at bounding box center [1534, 72] width 20 height 20
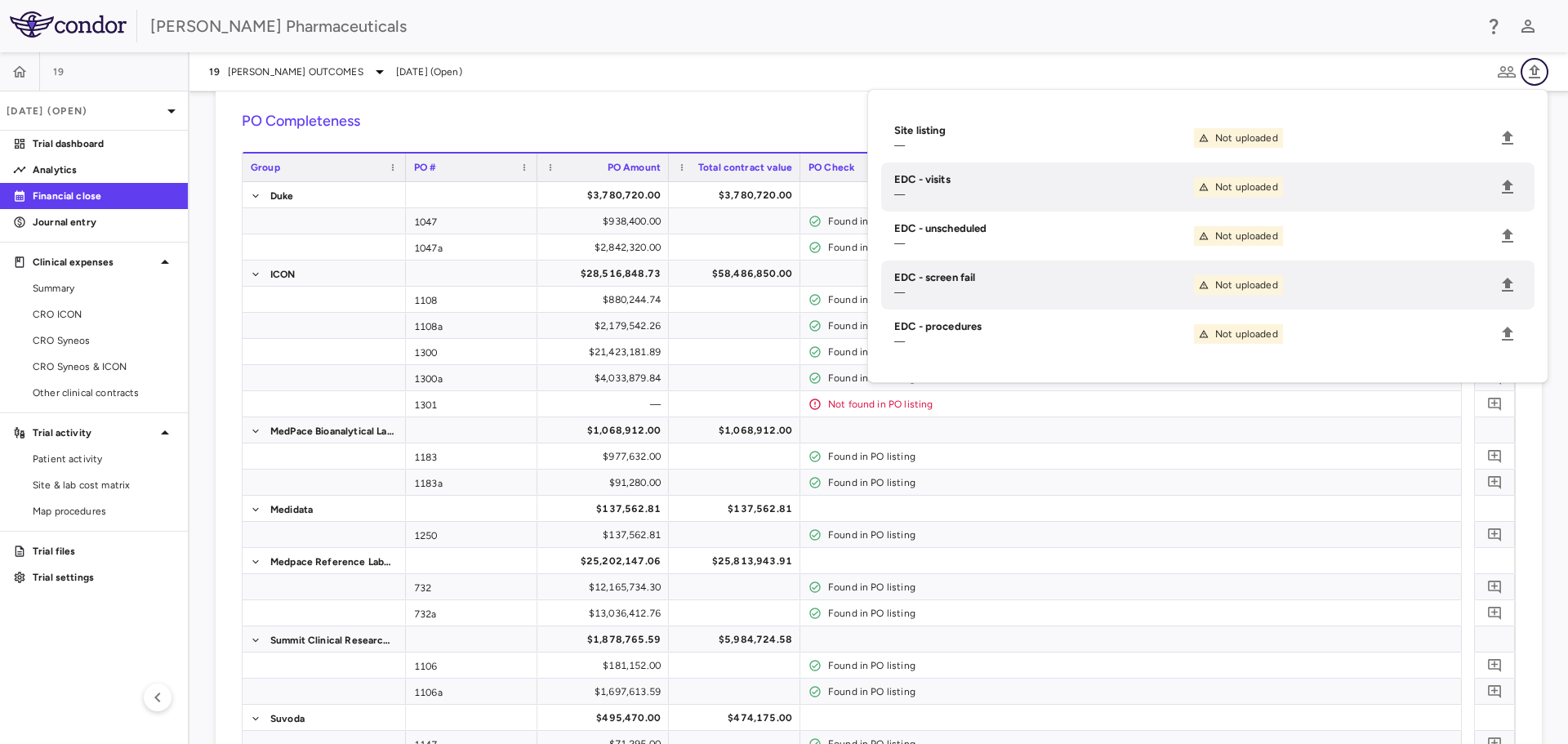
scroll to position [163, 0]
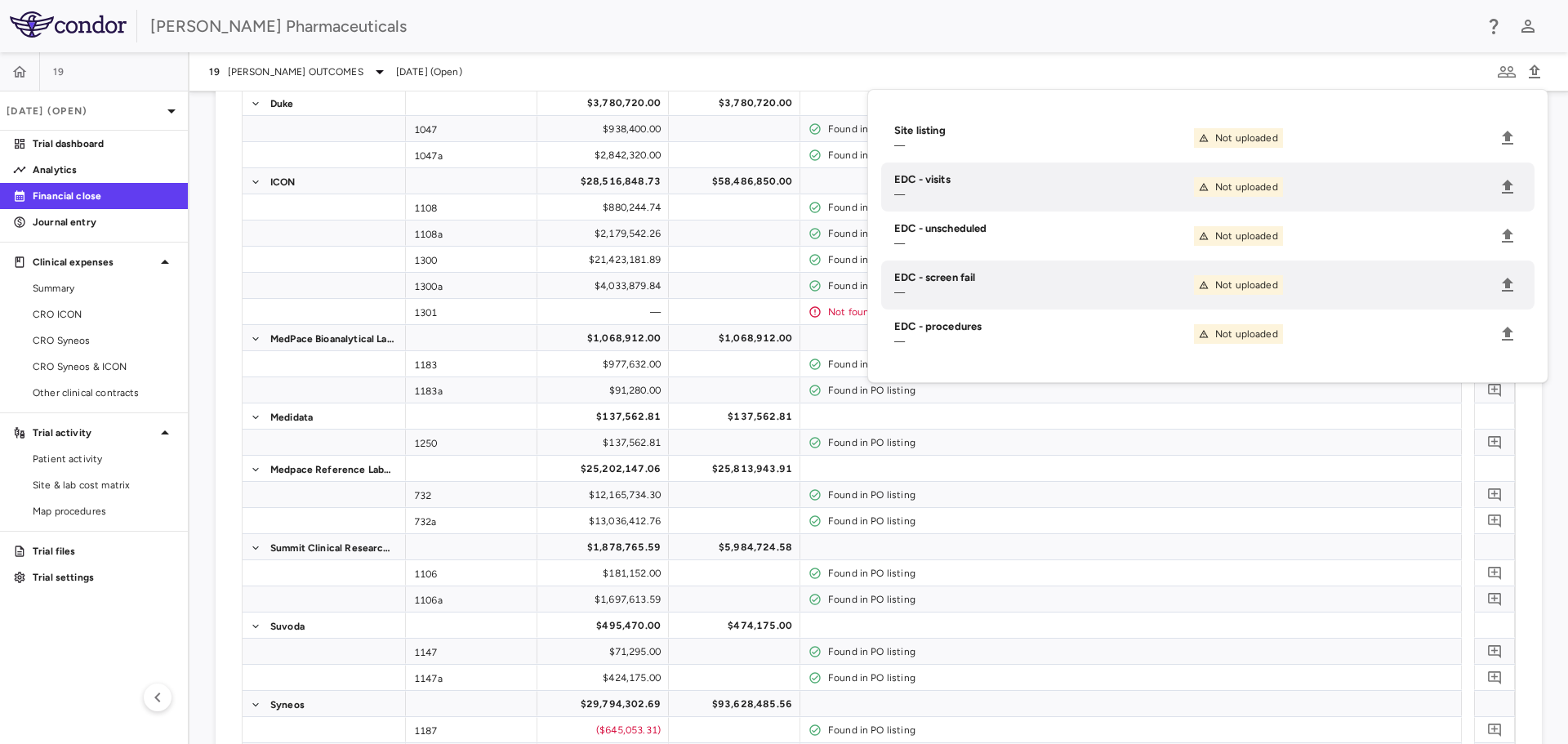
click at [759, 31] on div "Madrigal Pharmaceuticals" at bounding box center [812, 26] width 1323 height 25
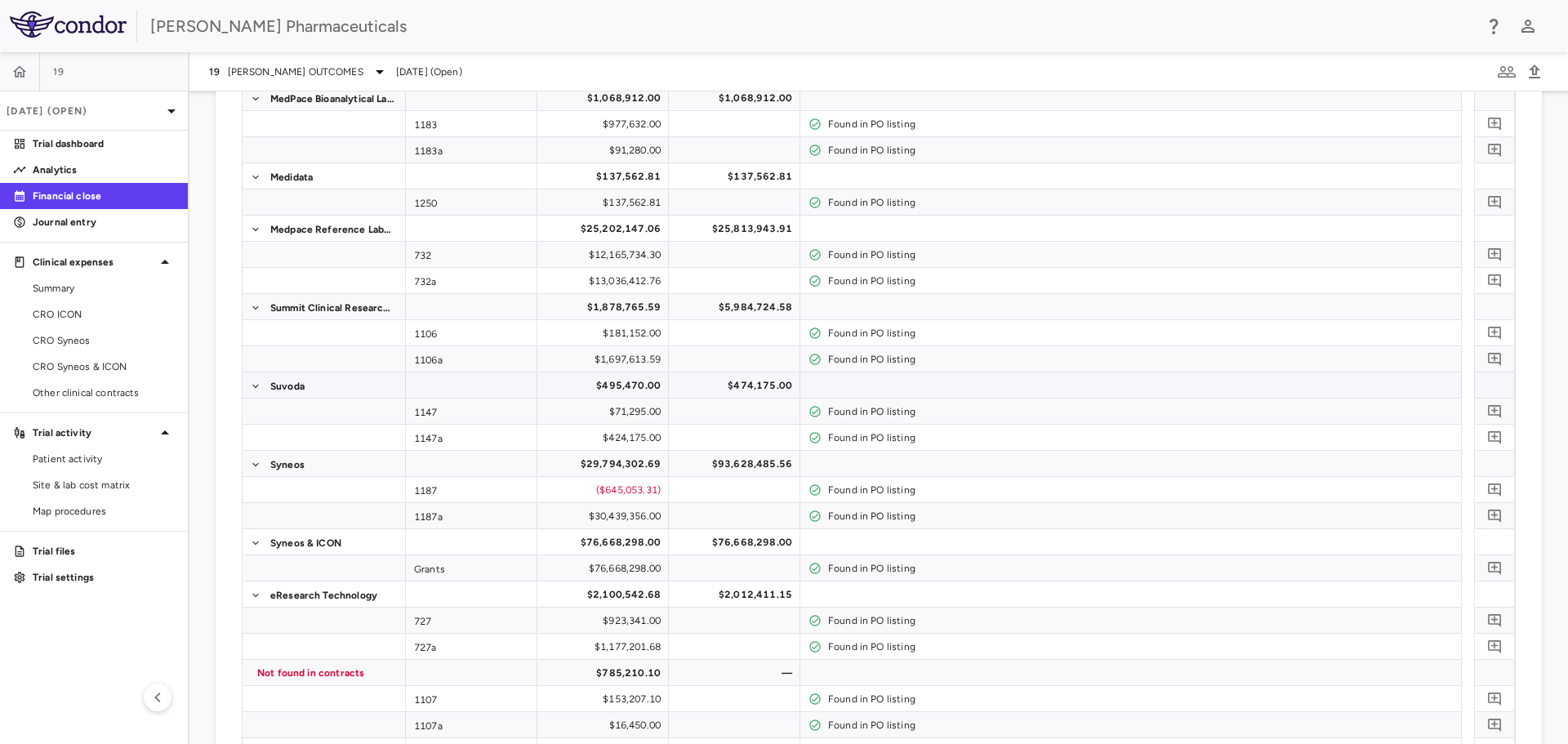
scroll to position [0, 0]
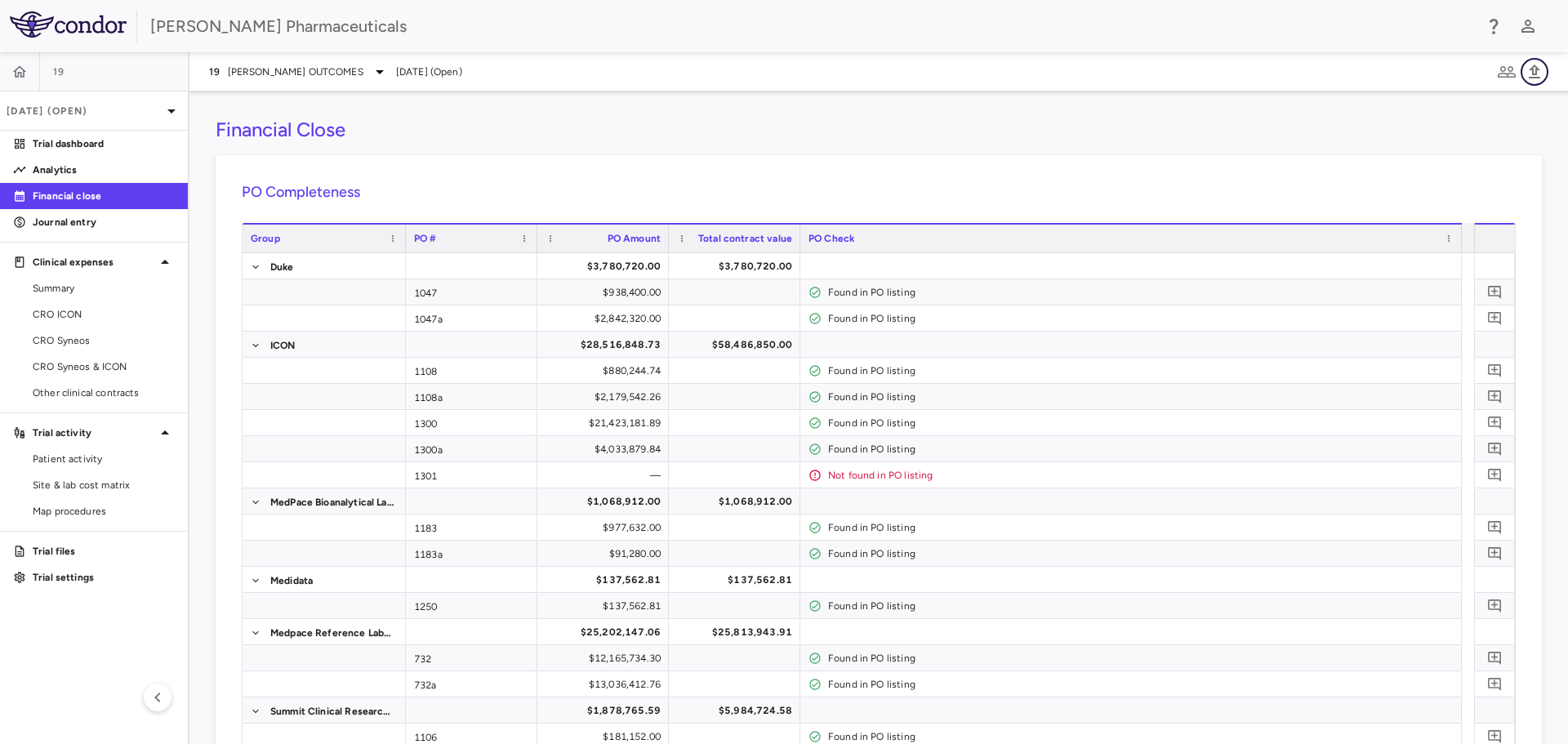
click at [1097, 71] on icon "button" at bounding box center [1534, 71] width 12 height 14
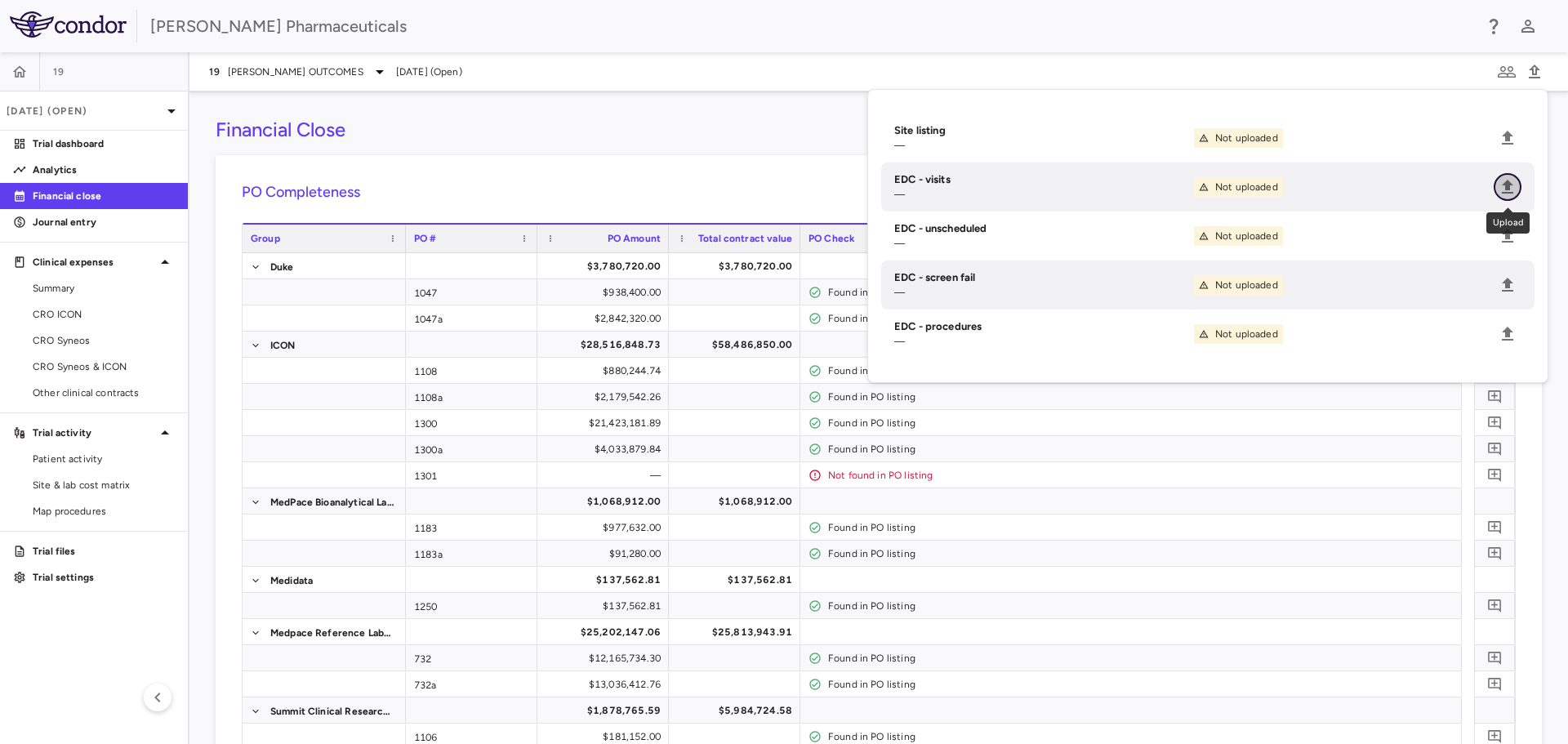
click at [1097, 186] on icon "Upload" at bounding box center [1508, 187] width 20 height 20
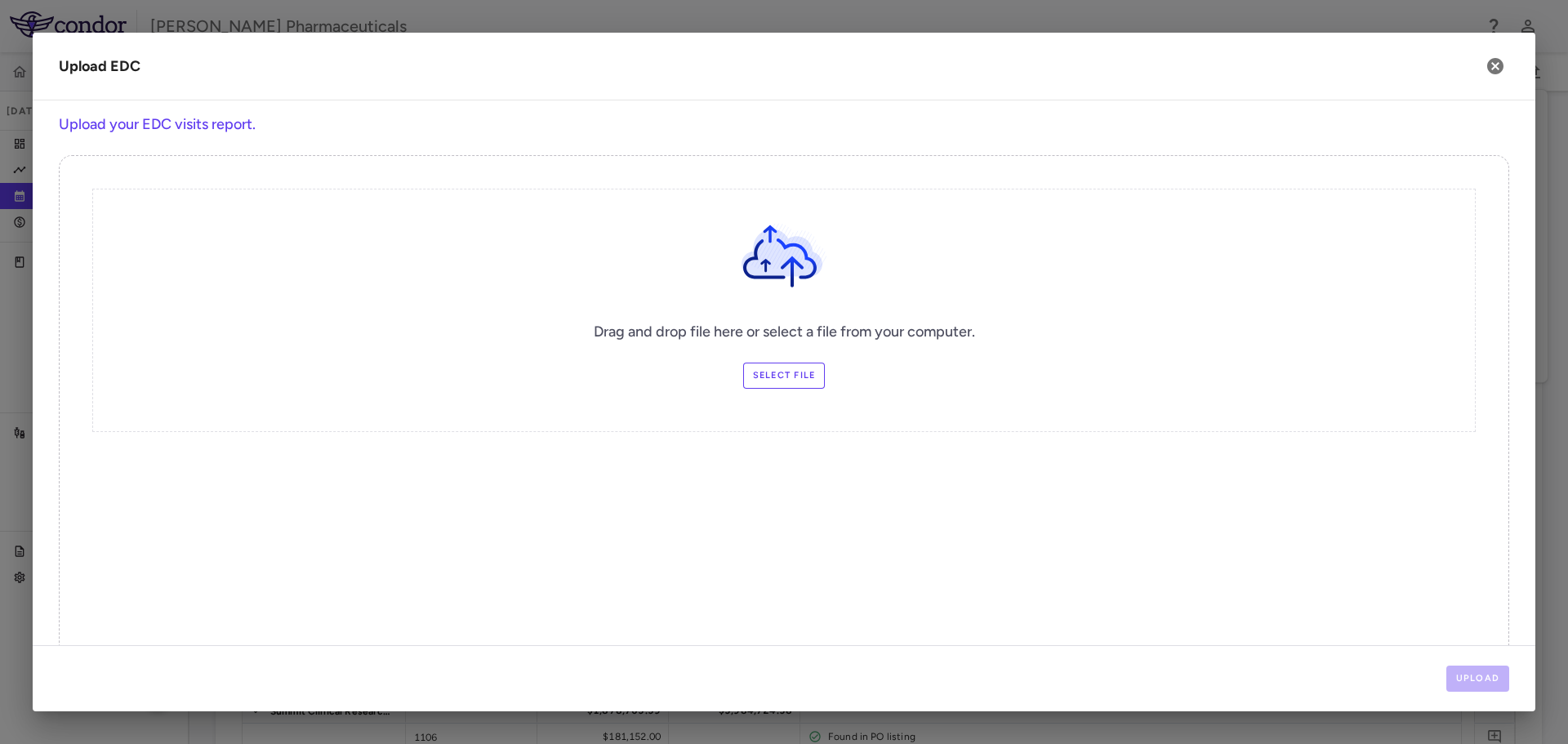
click at [776, 379] on label "Select file" at bounding box center [784, 375] width 82 height 26
click at [0, 0] on input "Select file" at bounding box center [0, 0] width 0 height 0
click at [1097, 577] on button "Upload" at bounding box center [1478, 678] width 63 height 26
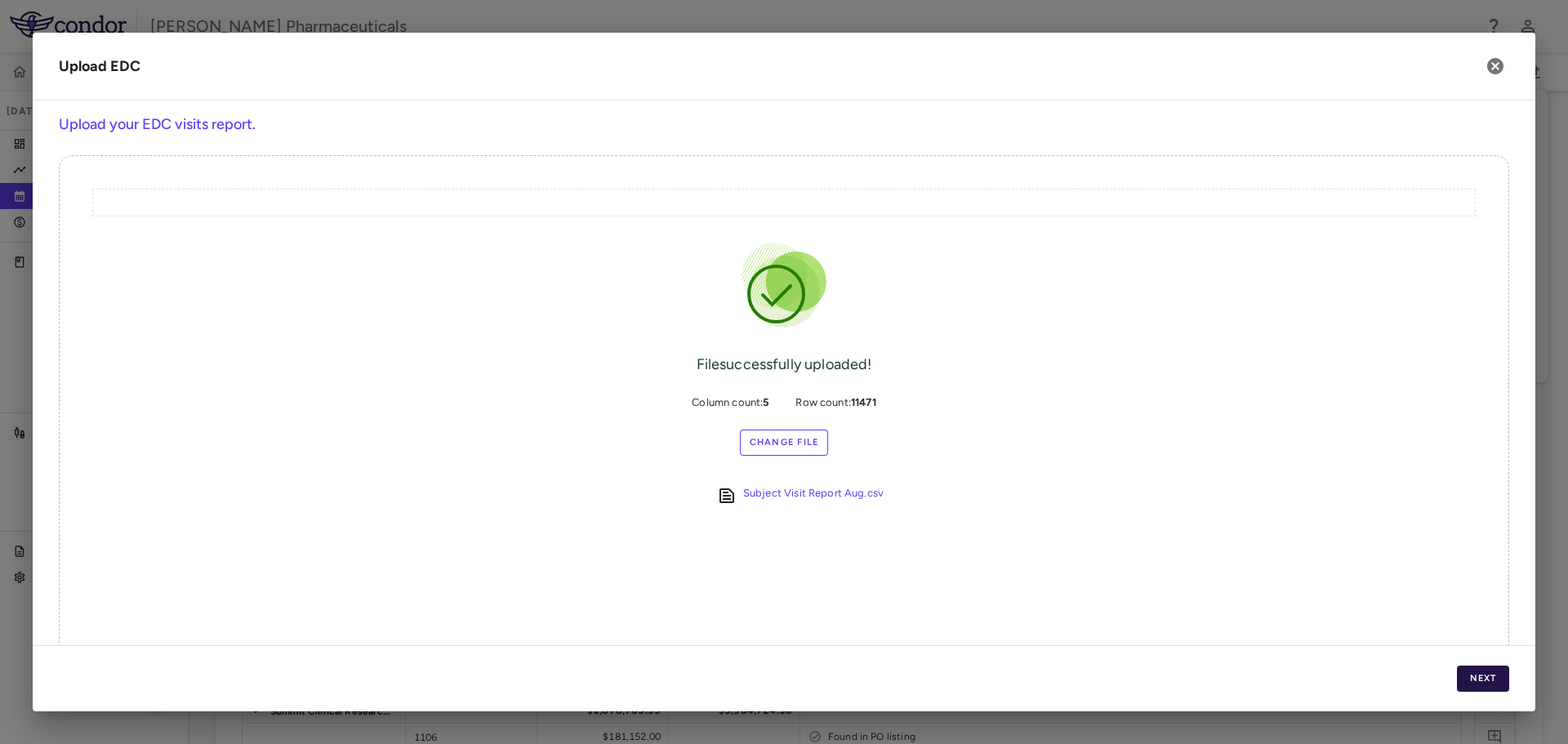
click at [1097, 577] on button "Next" at bounding box center [1483, 678] width 53 height 26
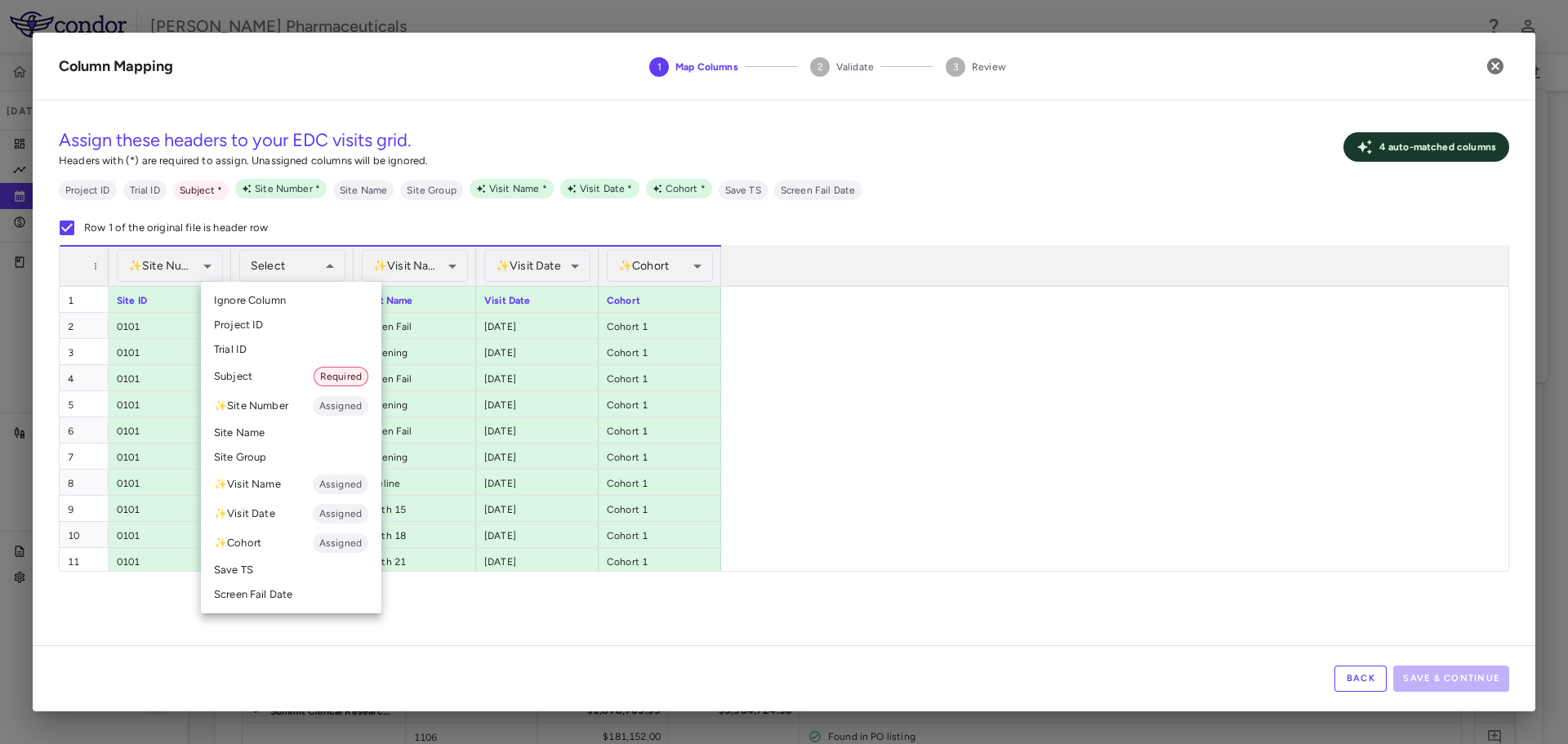
click at [276, 371] on li "Subject Required" at bounding box center [291, 376] width 180 height 30
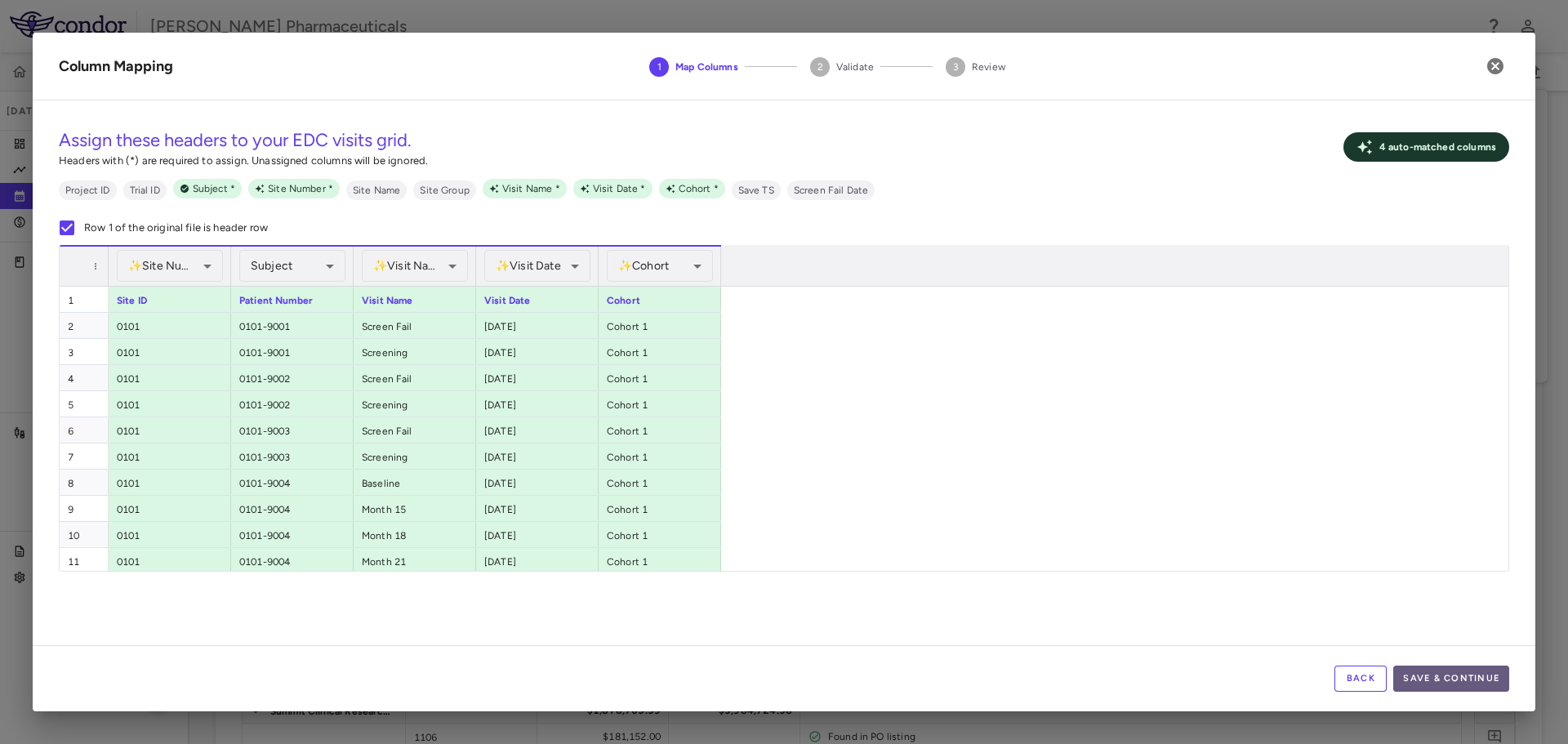
click at [1097, 577] on button "Save & Continue" at bounding box center [1450, 678] width 116 height 26
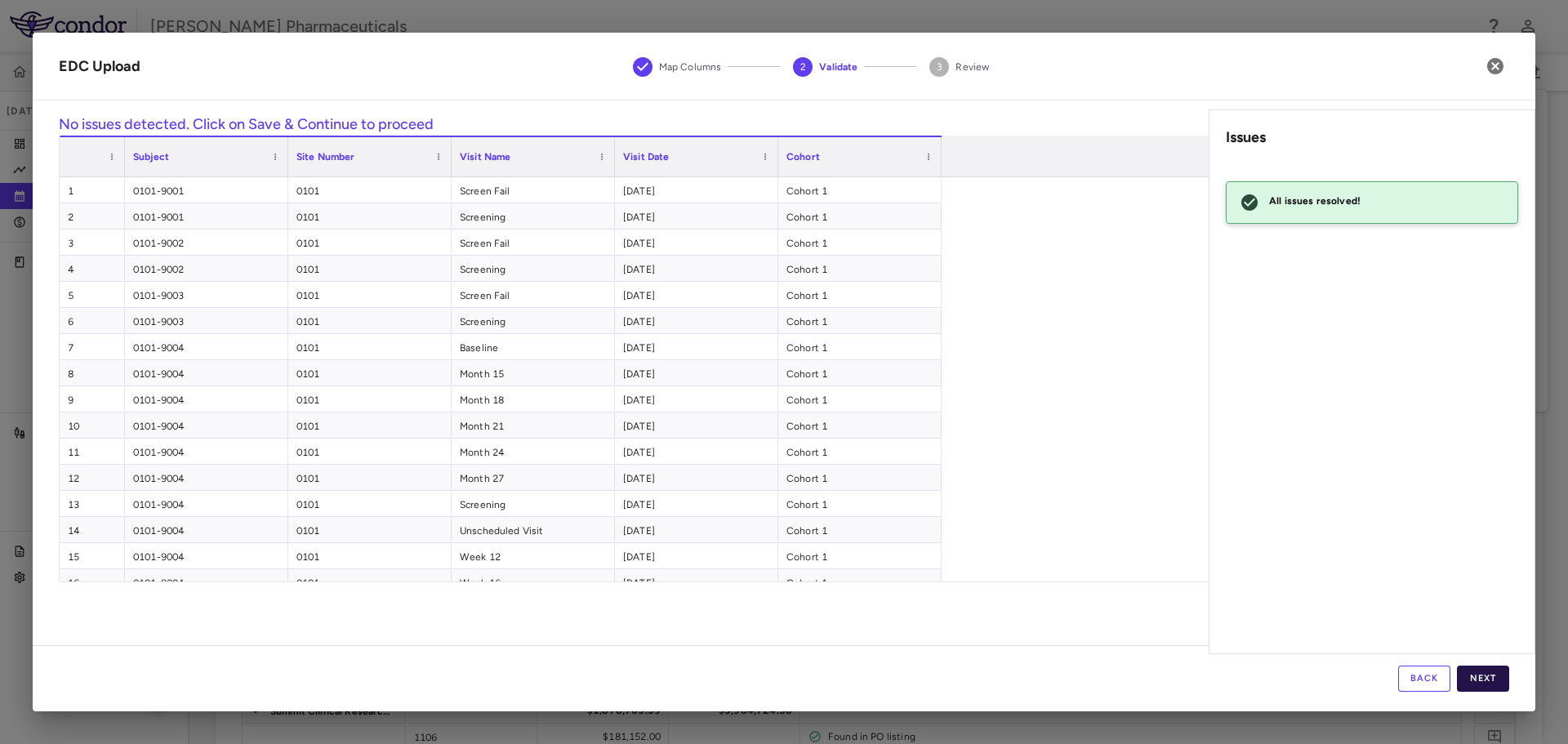
click at [1097, 577] on button "Next" at bounding box center [1483, 678] width 53 height 26
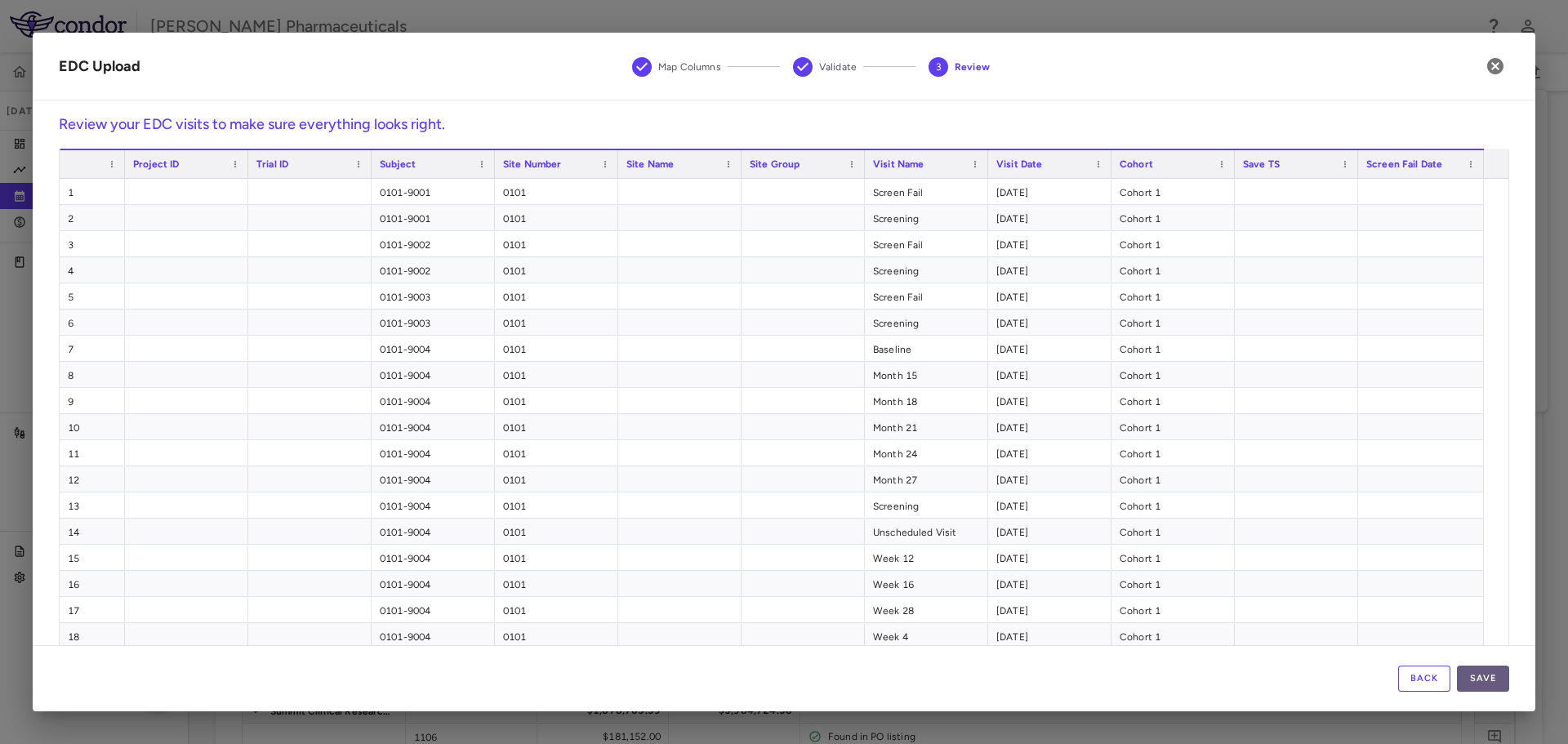
click at [1097, 577] on button "Save" at bounding box center [1483, 678] width 53 height 26
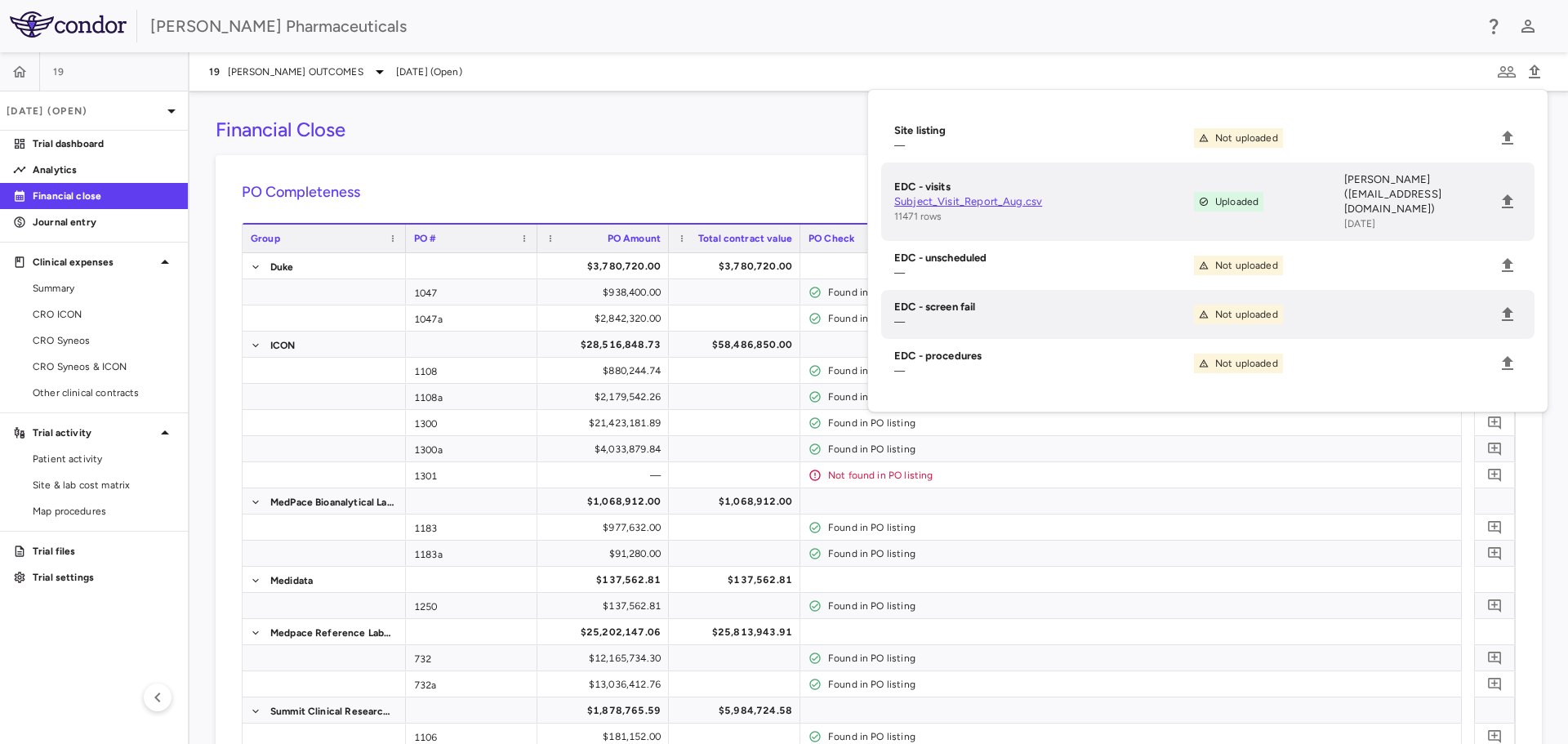
click at [767, 169] on div "PO Completeness Vendor Drag here to set column labels Group PO # PO Amount" at bounding box center [878, 727] width 1326 height 1143
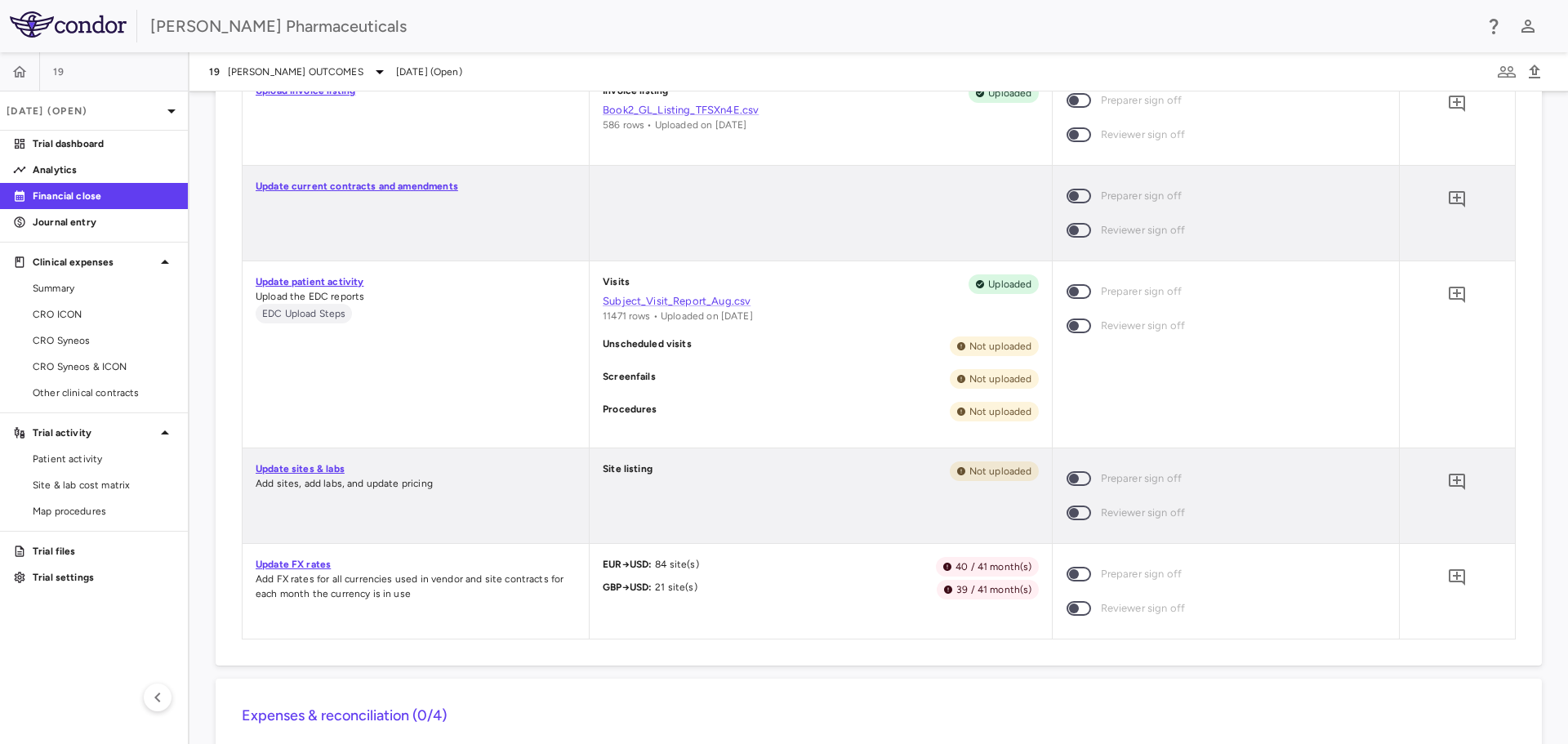
scroll to position [1469, 0]
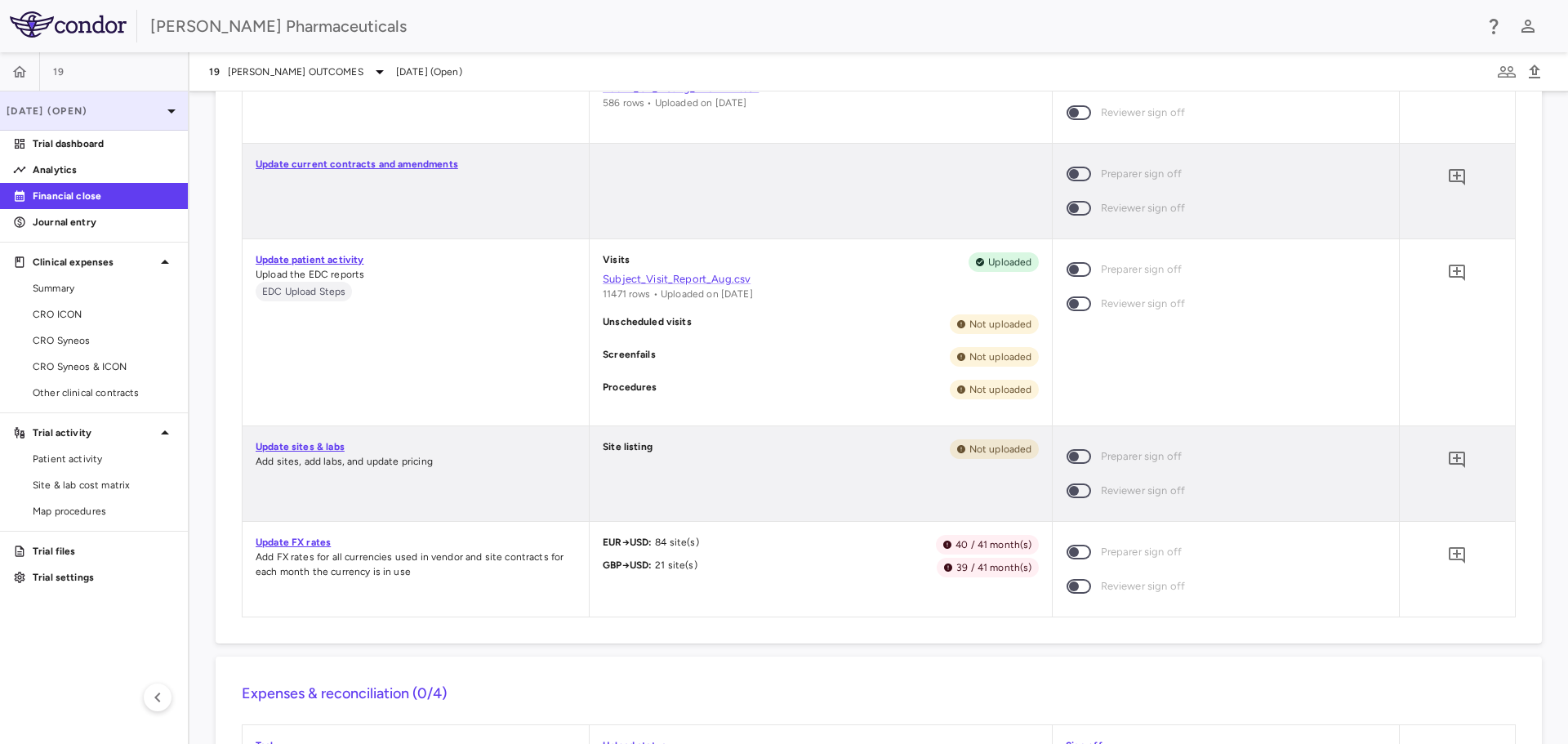
click at [162, 111] on icon at bounding box center [171, 111] width 20 height 20
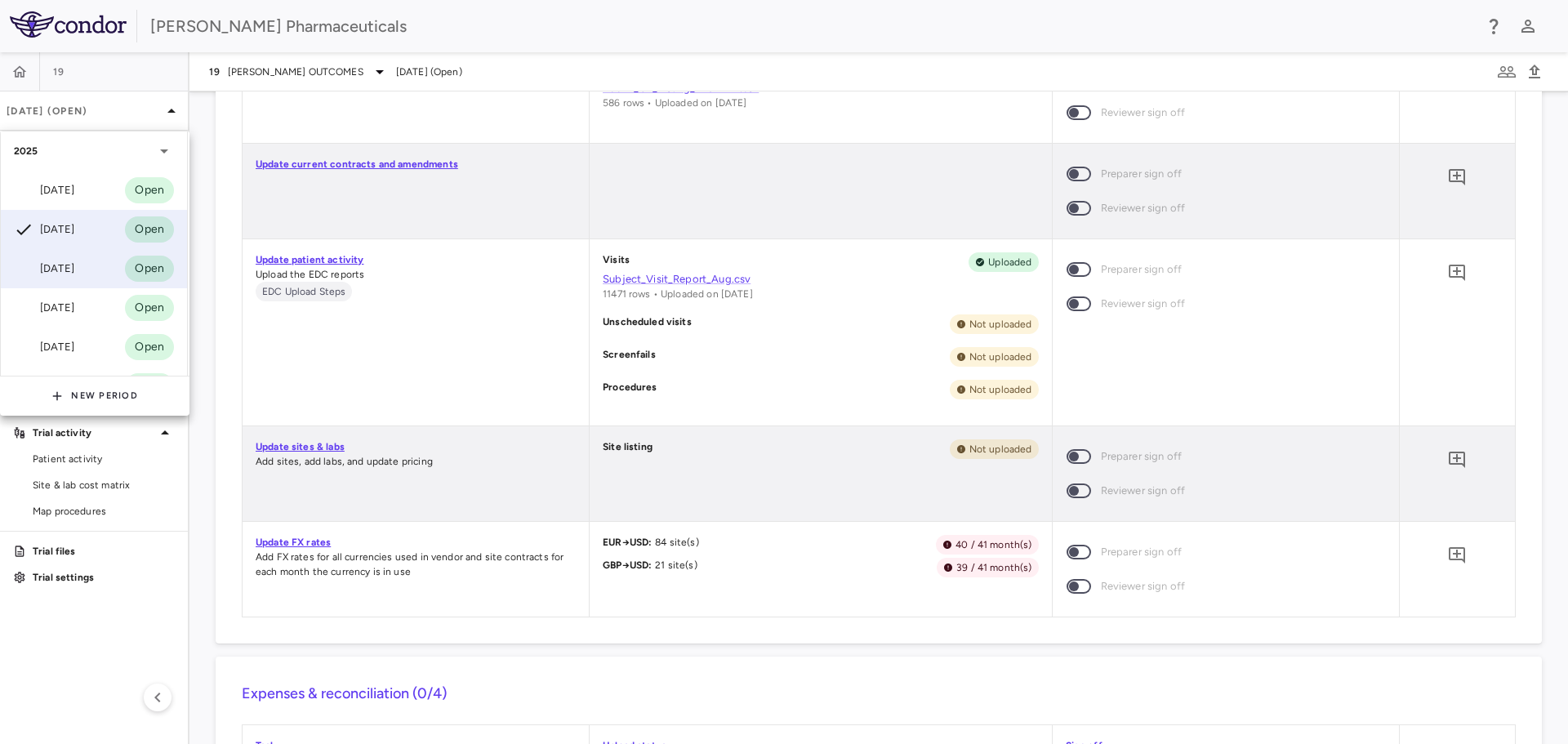
click at [65, 260] on div "Jul 2025" at bounding box center [44, 268] width 60 height 20
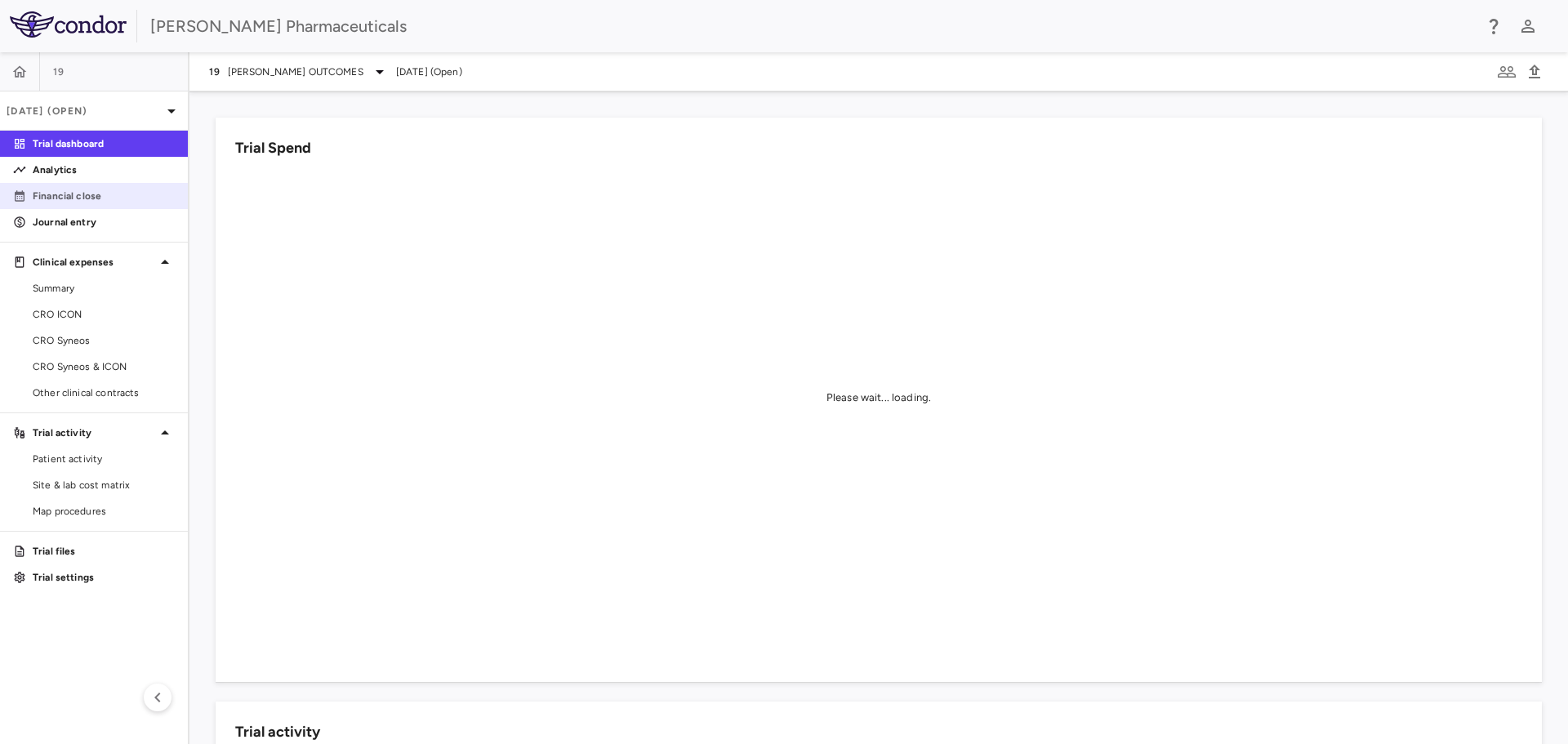
click at [86, 198] on p "Financial close" at bounding box center [103, 195] width 142 height 15
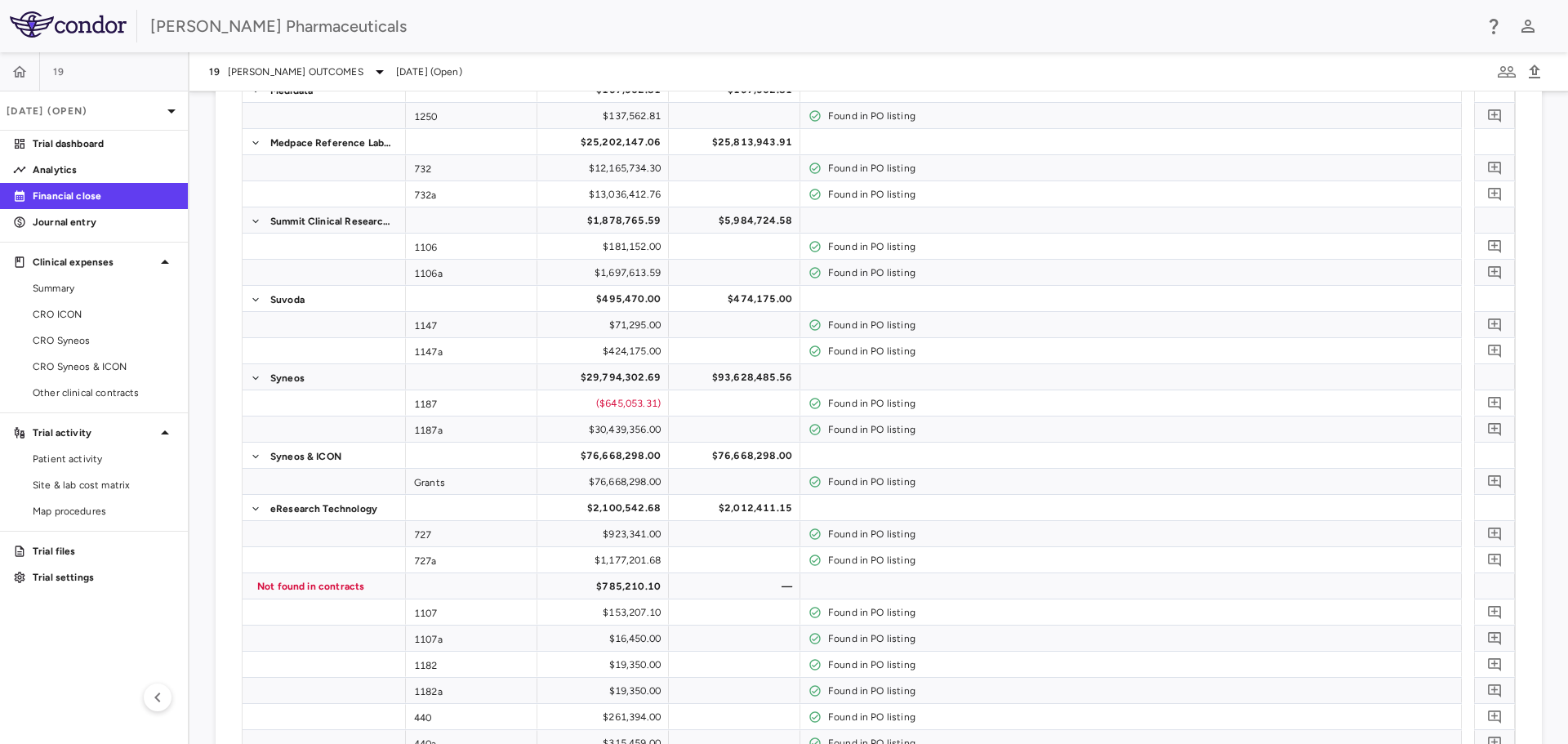
scroll to position [1386, 0]
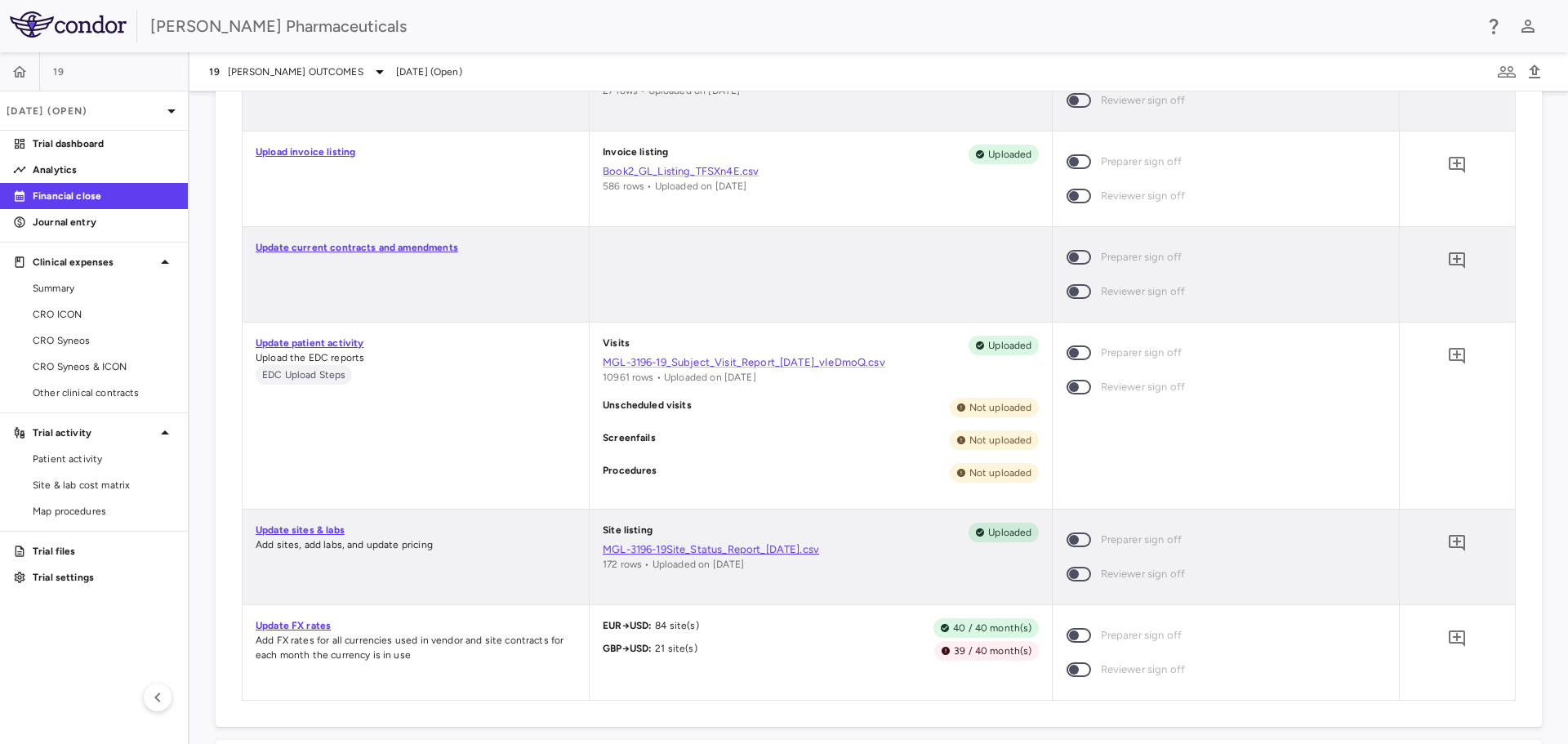
click at [796, 550] on link "MGL-3196-19Site_Status_Report_4Aug2025.csv" at bounding box center [820, 549] width 435 height 15
